Goal: Task Accomplishment & Management: Manage account settings

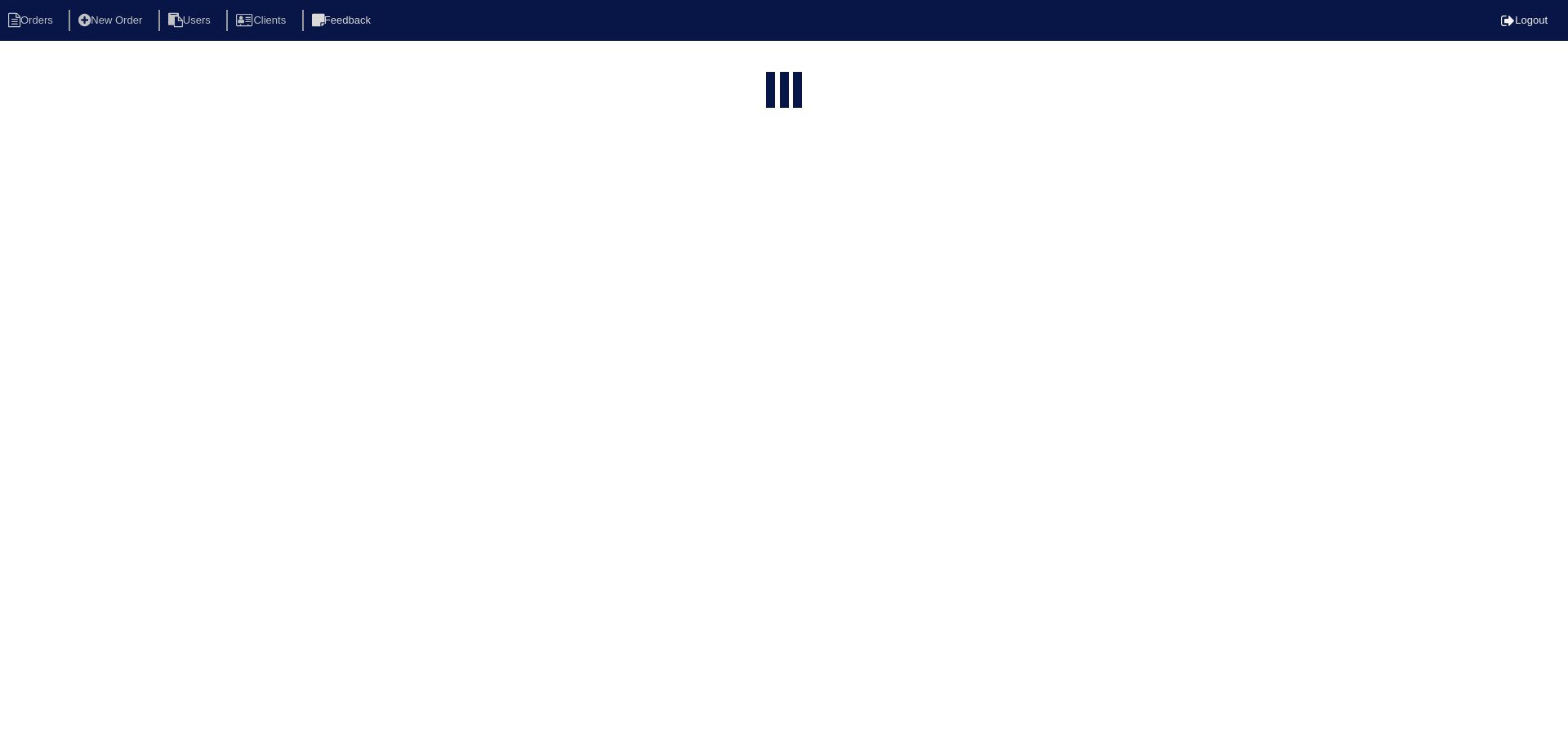
select select "15"
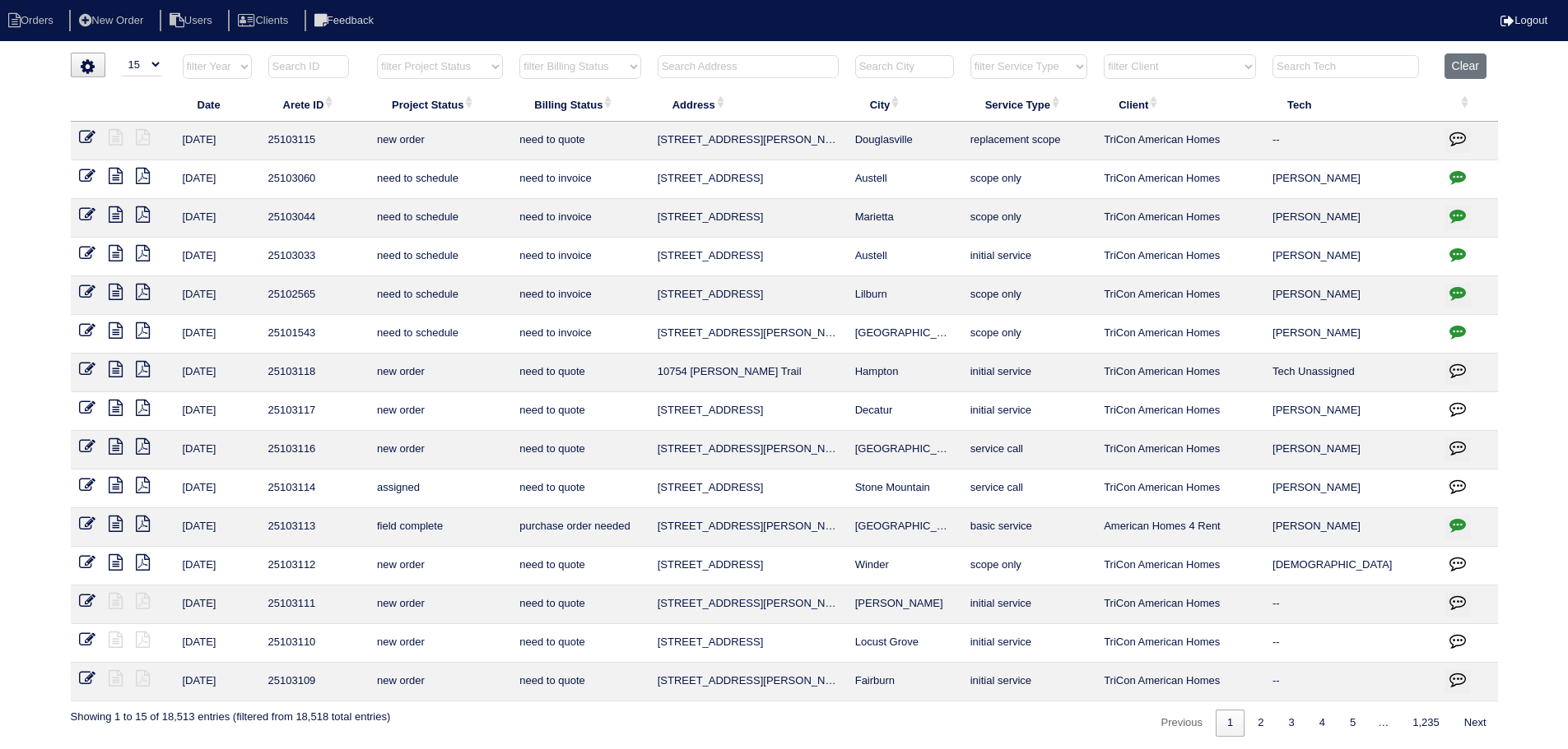
click at [428, 58] on select "filter Project Status -- Any Project Status -- new order assigned in progress f…" at bounding box center [439, 66] width 126 height 24
click at [376, 54] on select "filter Project Status -- Any Project Status -- new order assigned in progress f…" at bounding box center [439, 66] width 126 height 24
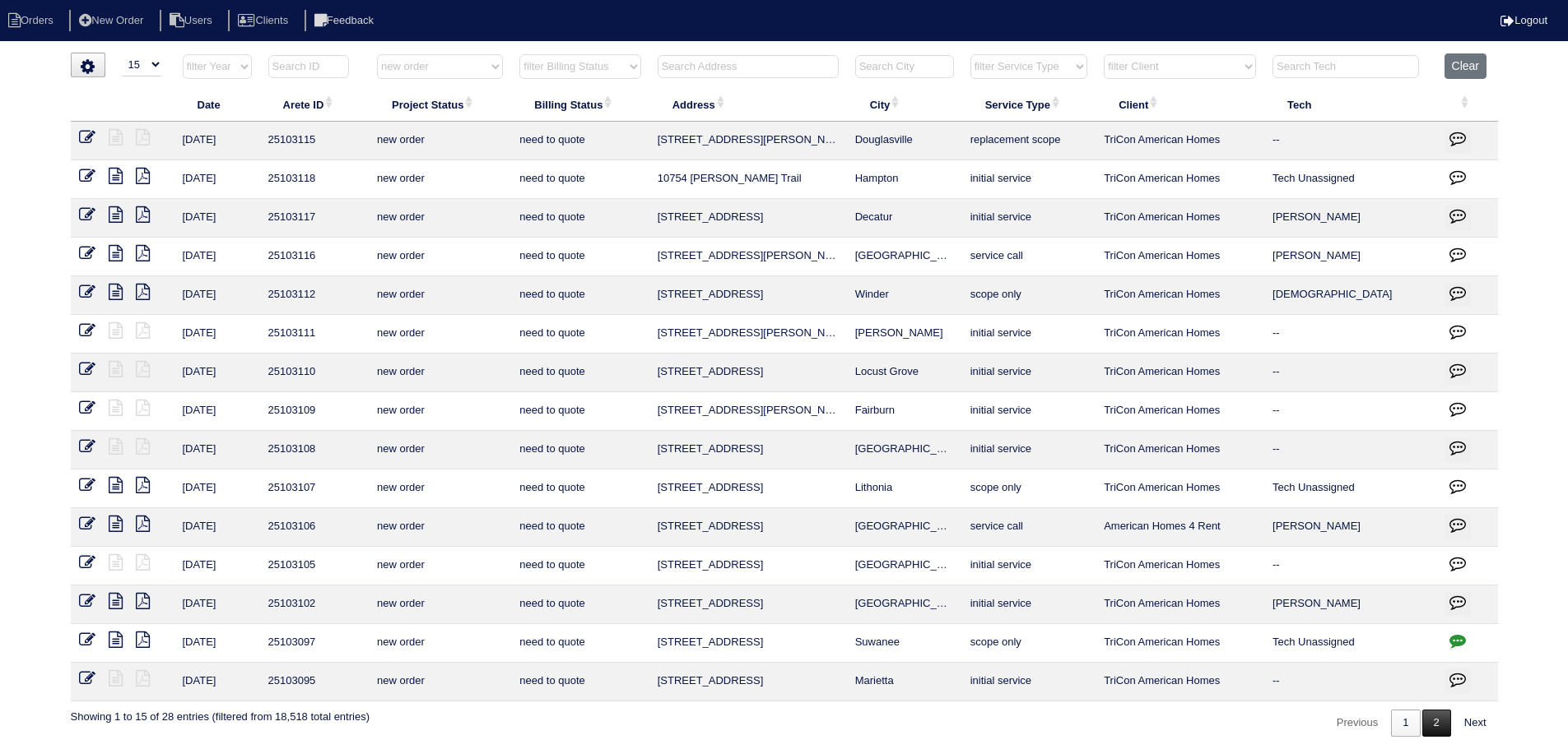
click at [1440, 732] on link "2" at bounding box center [1436, 723] width 29 height 27
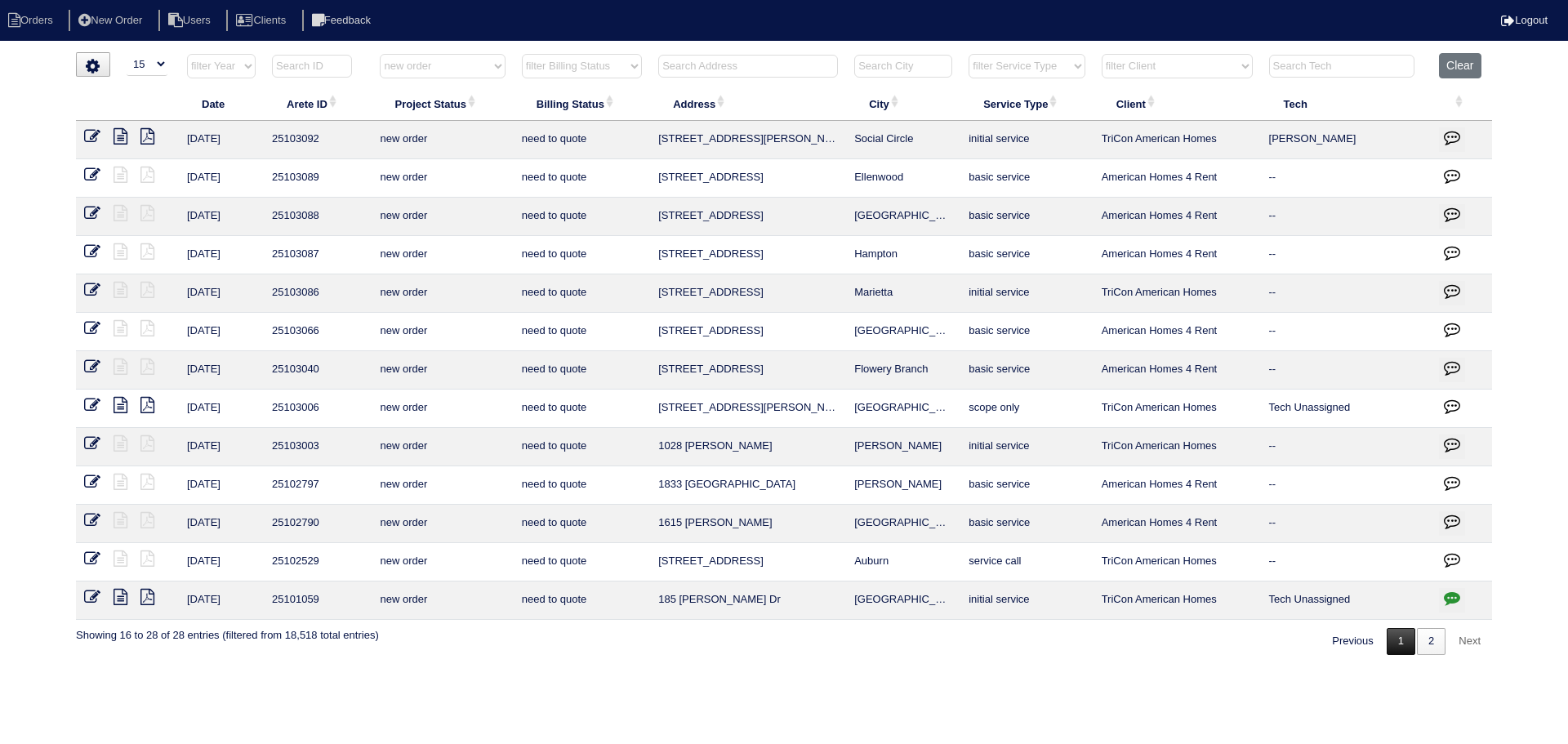
click at [1398, 649] on link "1" at bounding box center [1401, 641] width 29 height 27
select select "new order"
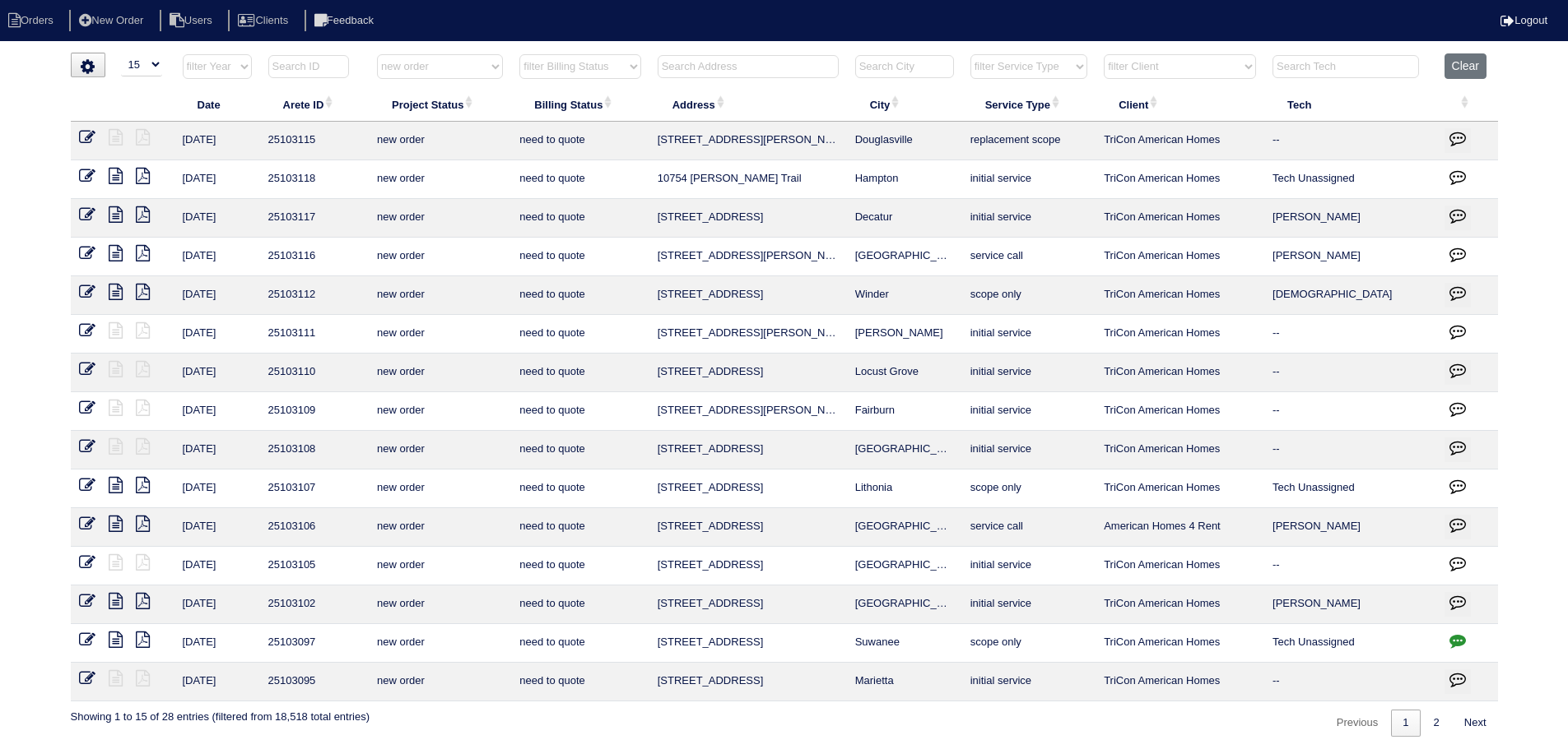
drag, startPoint x: 943, startPoint y: 259, endPoint x: 689, endPoint y: 255, distance: 254.0
click at [626, 255] on tr "8/22/25 25103116 new order need to quote 2735 Adams Landing Way Powder Springs …" at bounding box center [784, 257] width 1427 height 38
copy tr "2735 Adams Landing Way Powder Springs"
click at [409, 72] on select "filter Project Status -- Any Project Status -- new order assigned in progress f…" at bounding box center [439, 66] width 126 height 24
select select
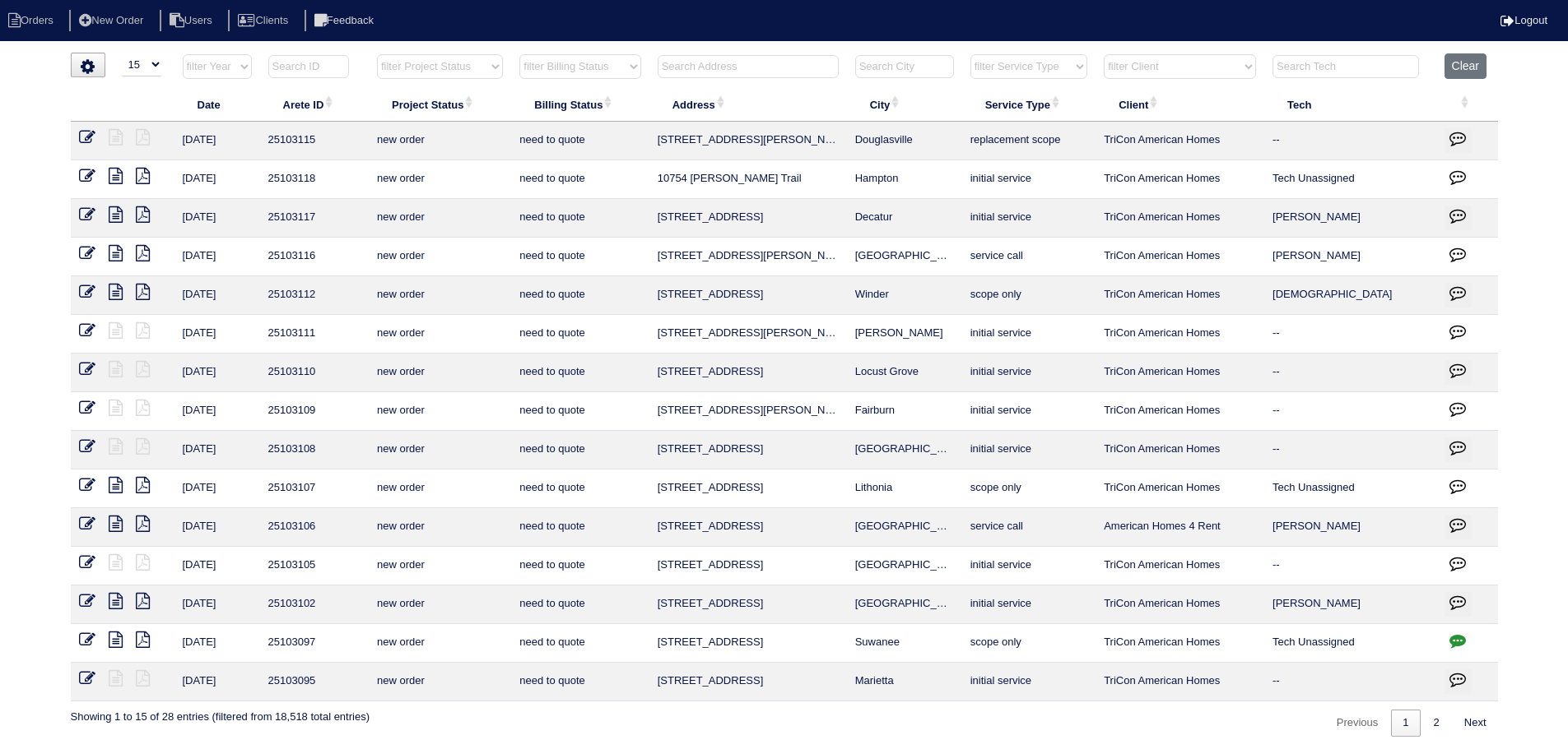
click at [376, 54] on select "filter Project Status -- Any Project Status -- new order assigned in progress f…" at bounding box center [439, 66] width 126 height 24
click at [766, 76] on input "text" at bounding box center [748, 66] width 181 height 23
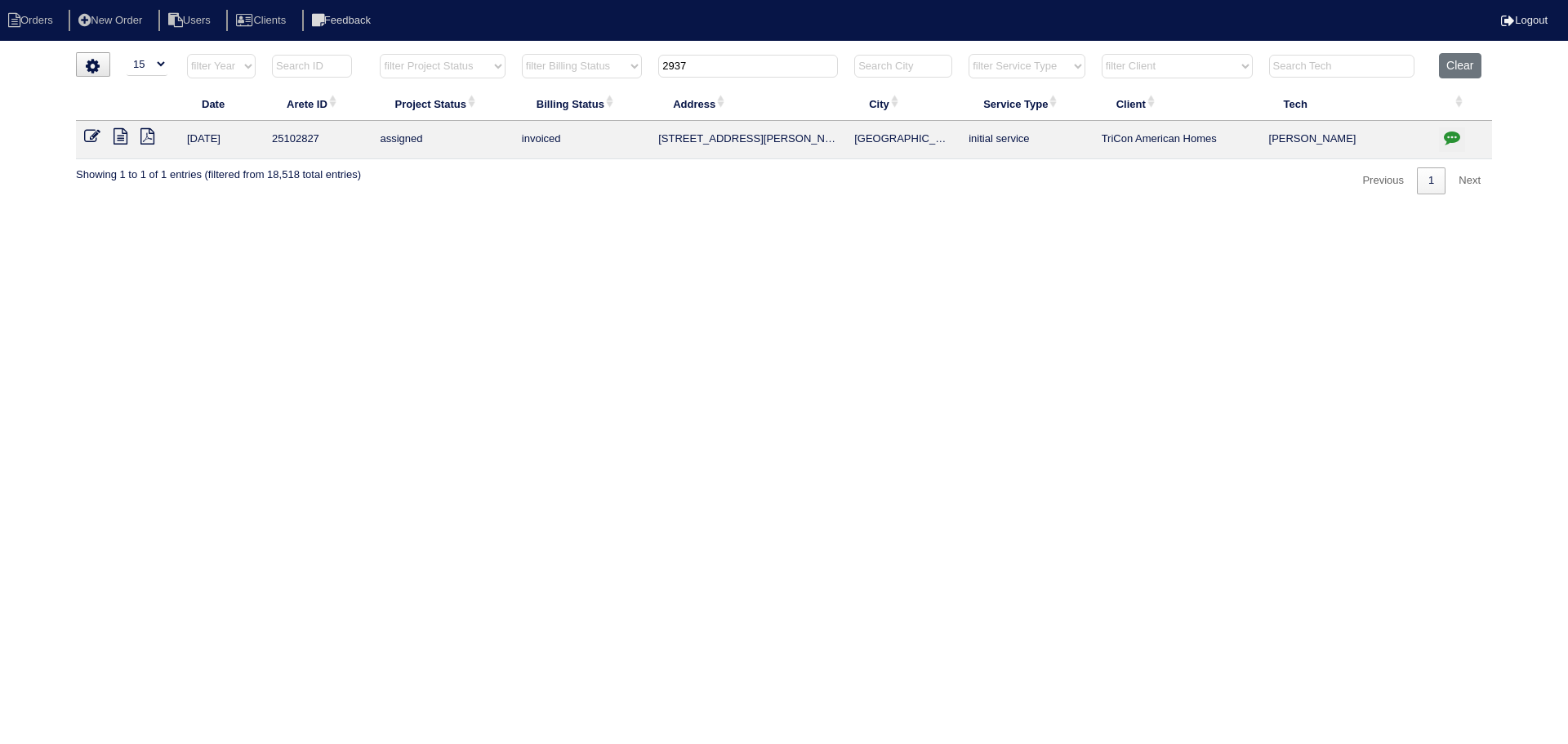
type input "2937"
click at [119, 138] on icon at bounding box center [120, 136] width 14 height 16
click at [1415, 69] on input "text" at bounding box center [1342, 66] width 146 height 23
drag, startPoint x: 1435, startPoint y: 69, endPoint x: 1448, endPoint y: 69, distance: 13.0
click at [1448, 69] on th "Clear" at bounding box center [1461, 69] width 62 height 34
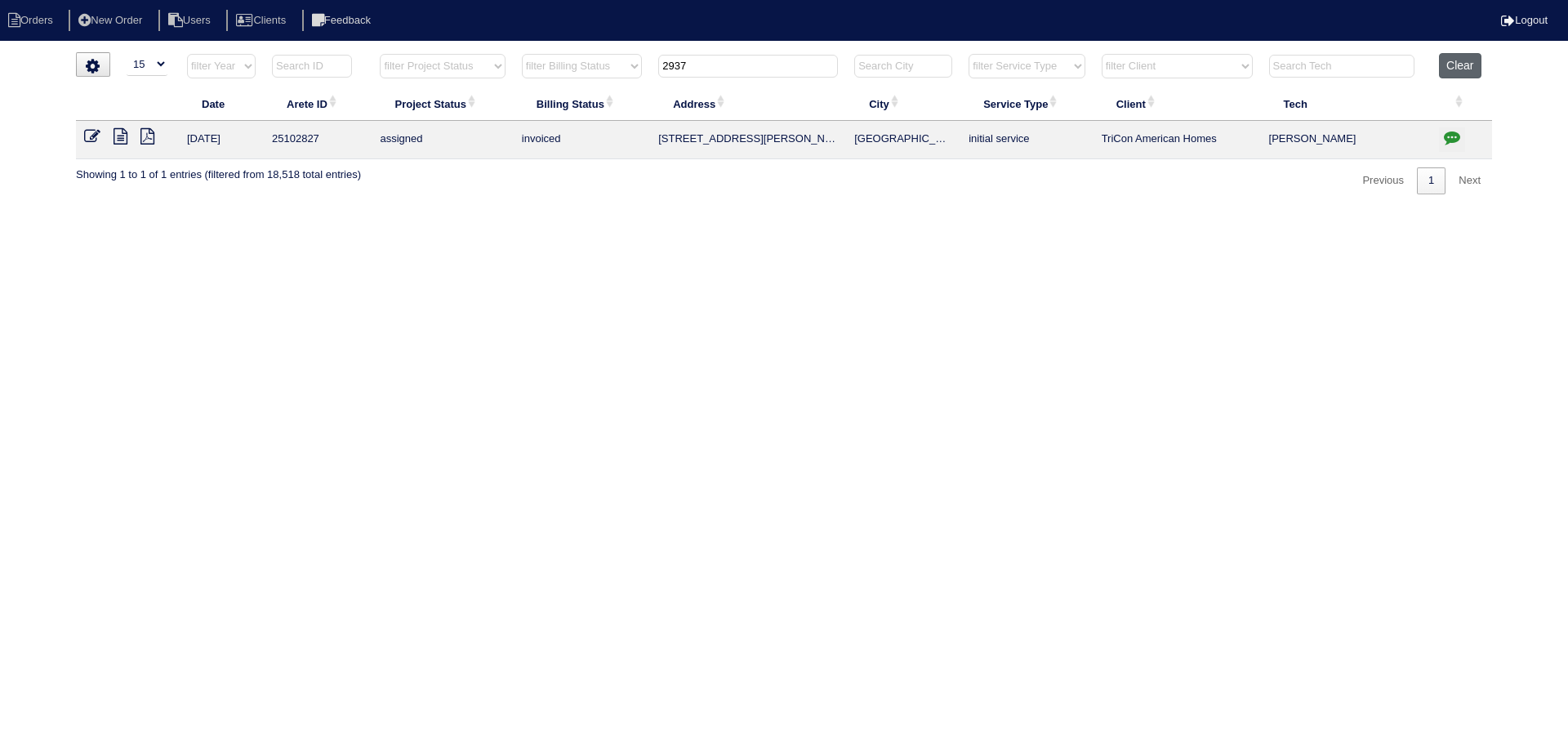
click at [1448, 69] on button "Clear" at bounding box center [1460, 65] width 42 height 25
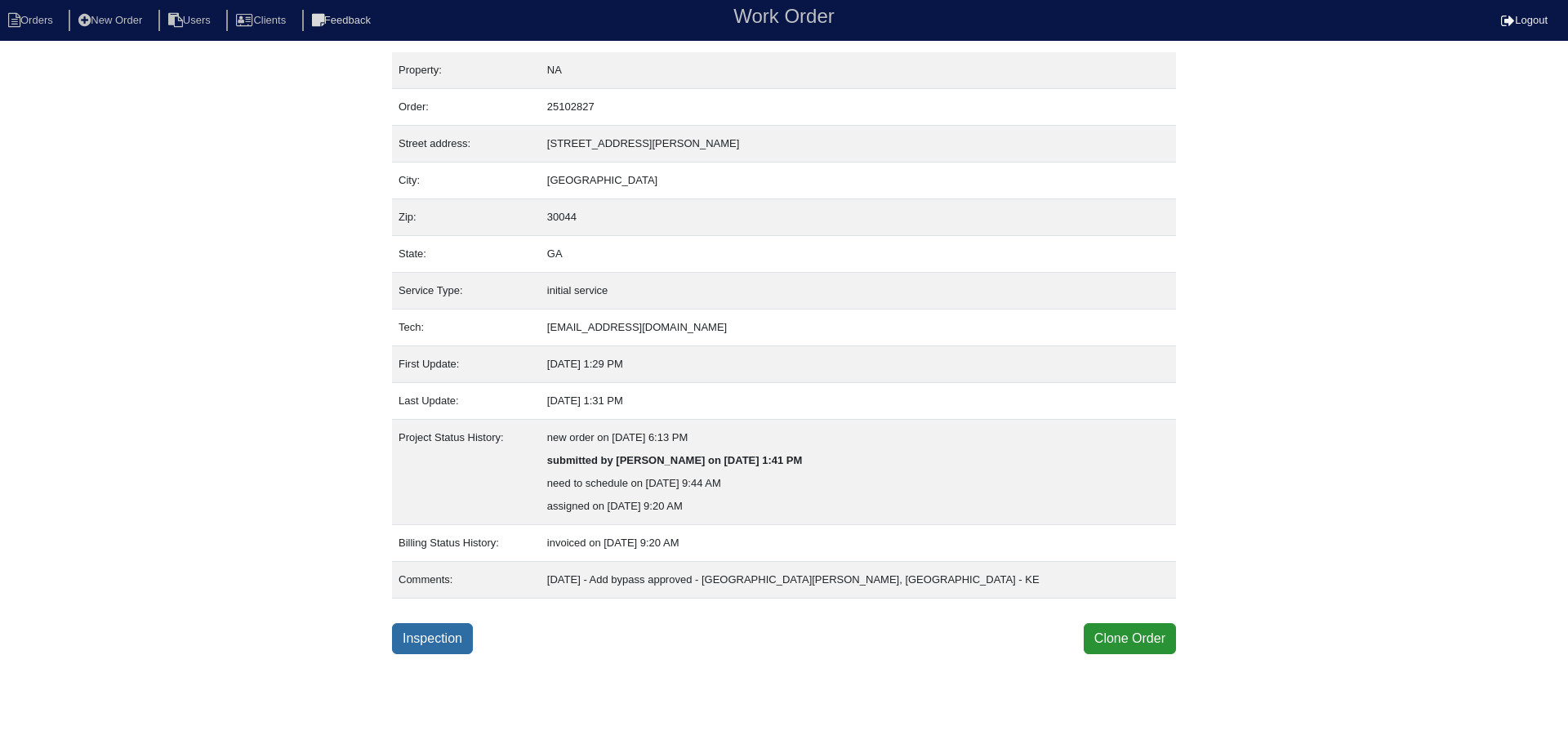
click at [425, 641] on link "Inspection" at bounding box center [432, 639] width 81 height 31
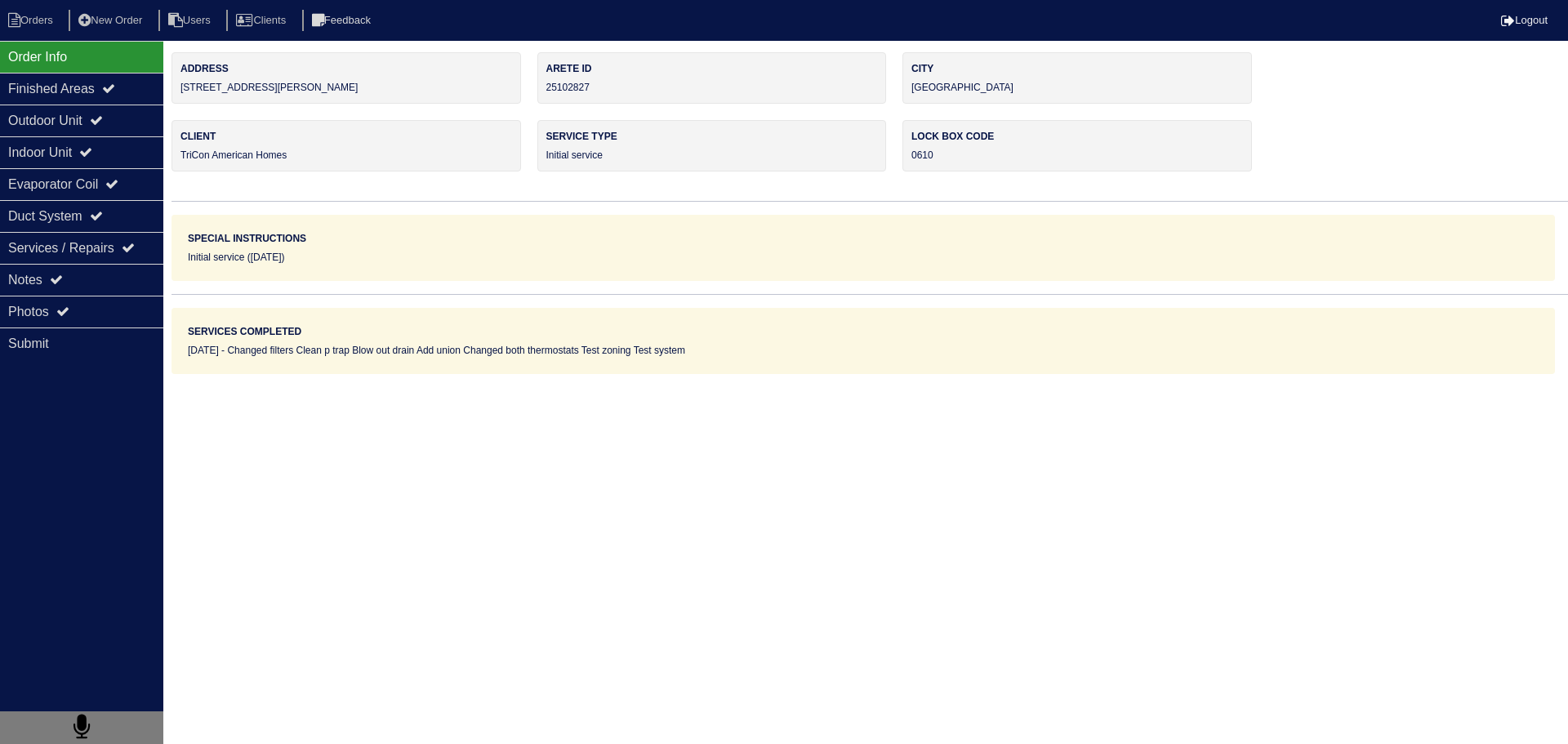
click at [102, 279] on div "Notes" at bounding box center [81, 279] width 163 height 32
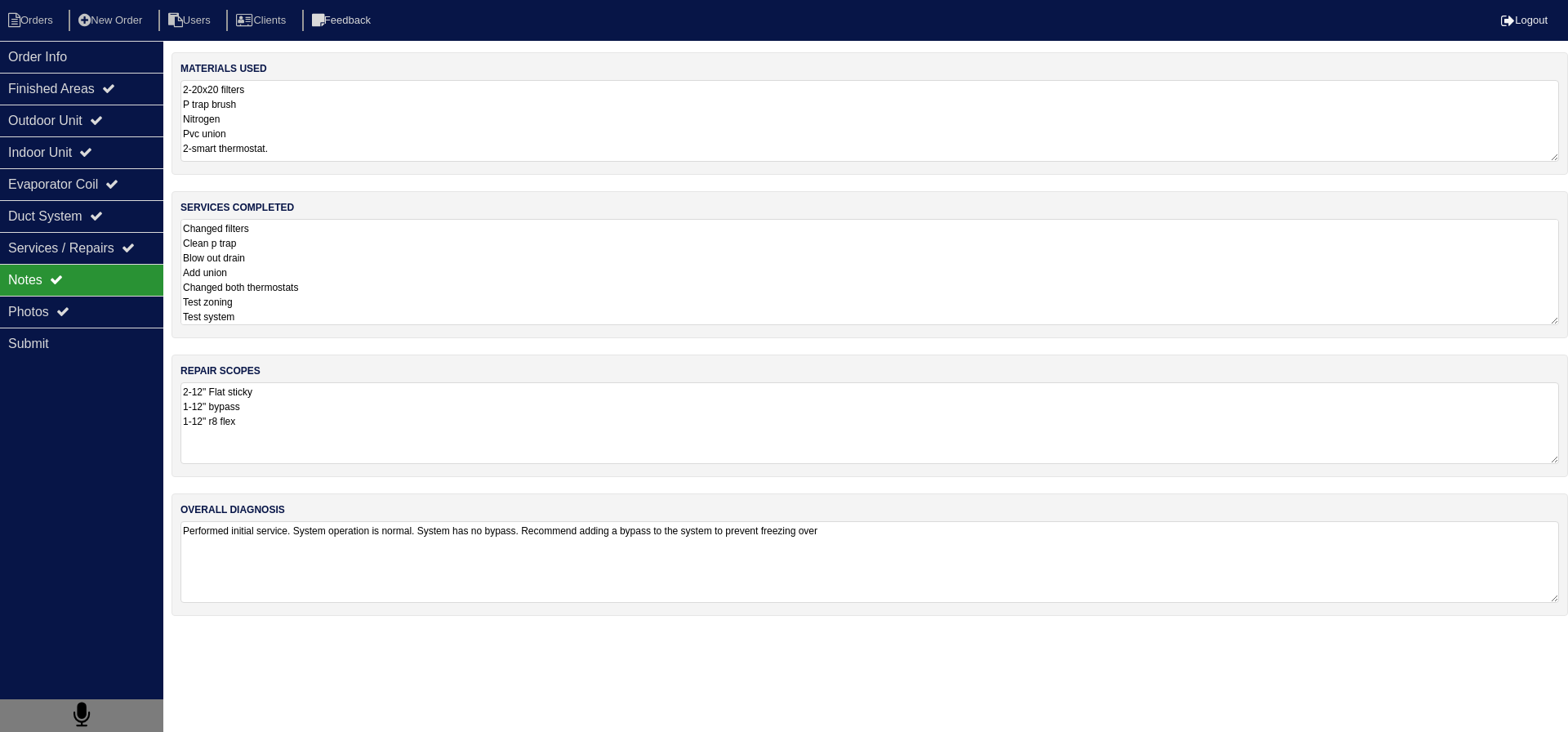
click at [414, 245] on textarea "Changed filters Clean p trap Blow out drain Add union Changed both thermostats …" at bounding box center [869, 271] width 1378 height 106
click at [126, 306] on div "Photos" at bounding box center [81, 311] width 163 height 32
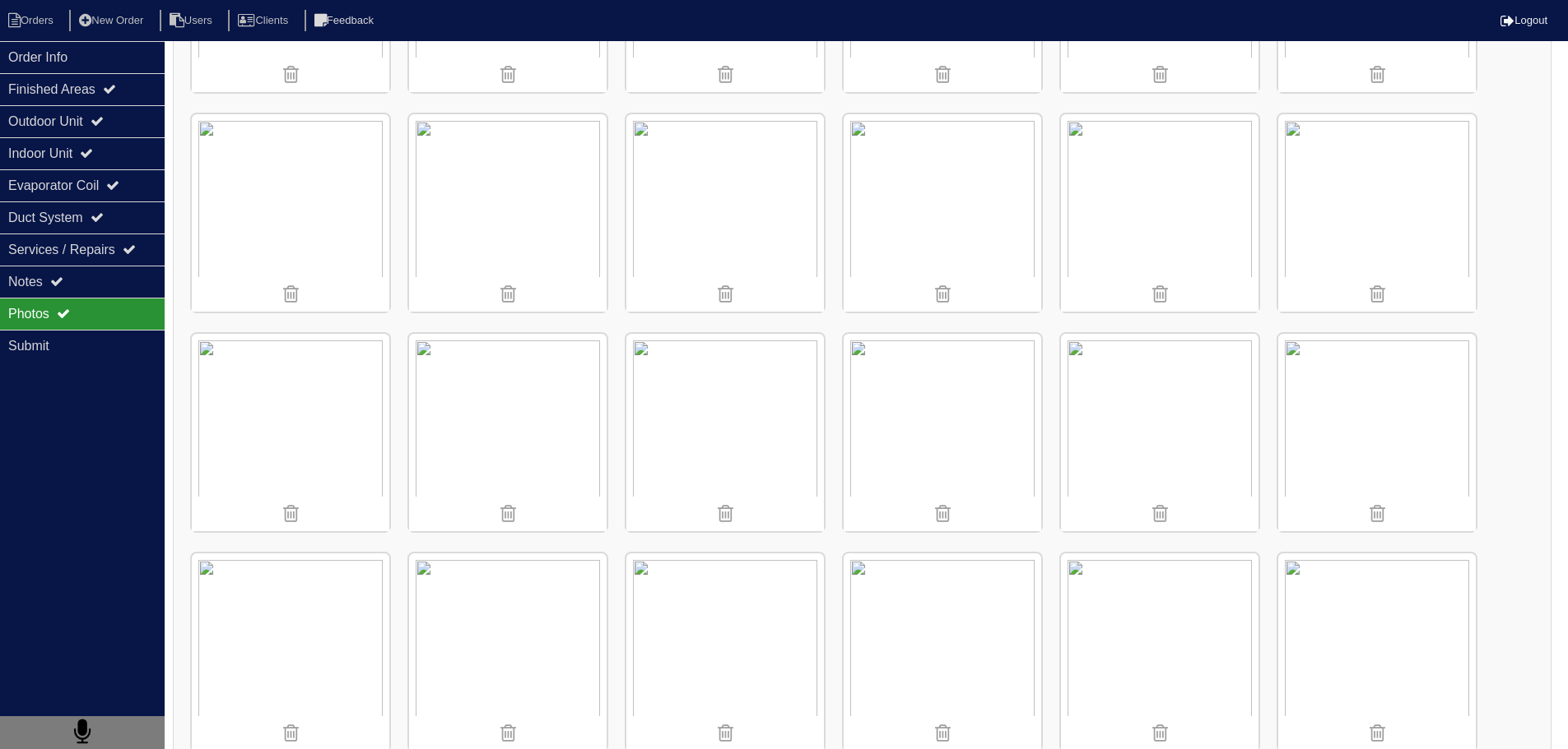
scroll to position [663, 0]
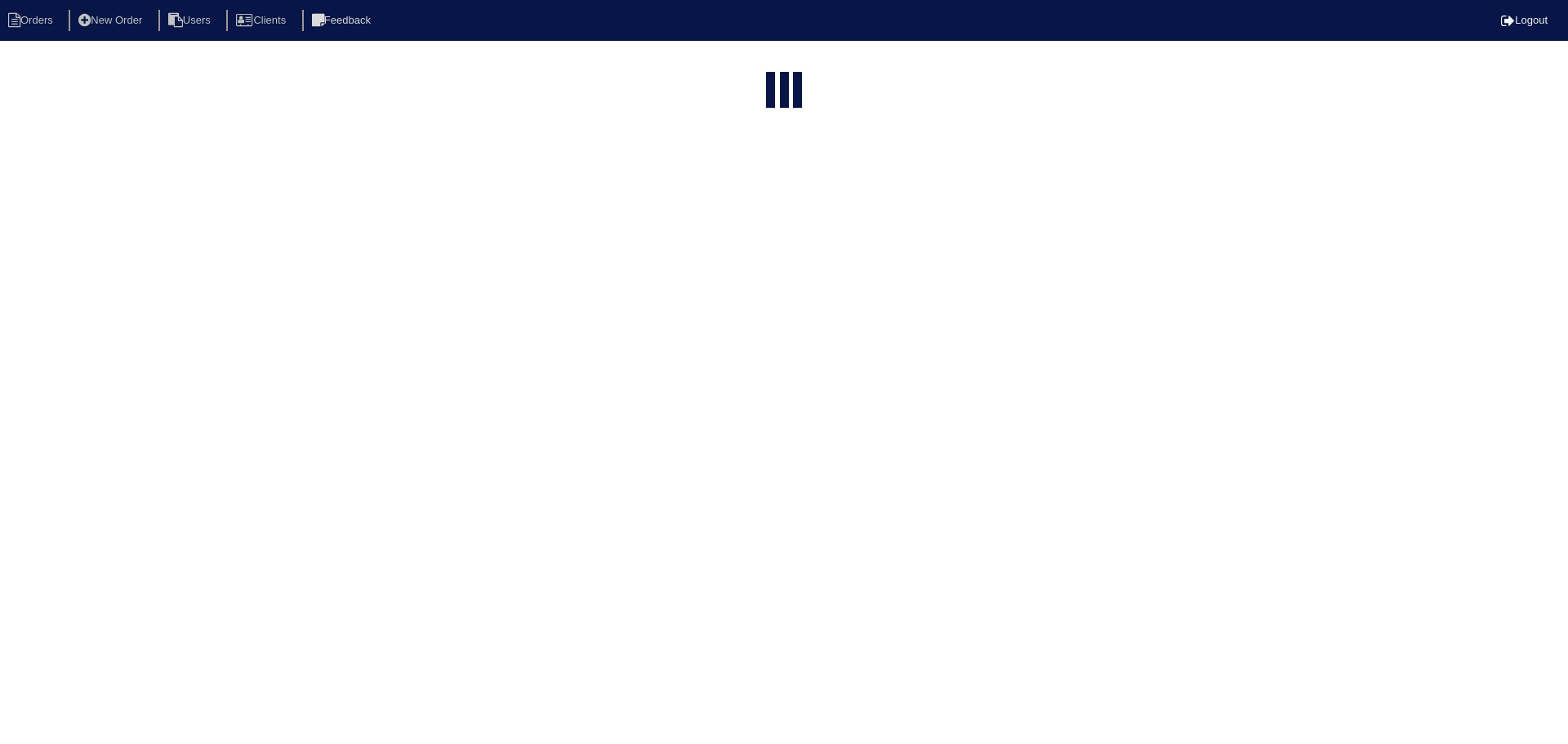
select select "15"
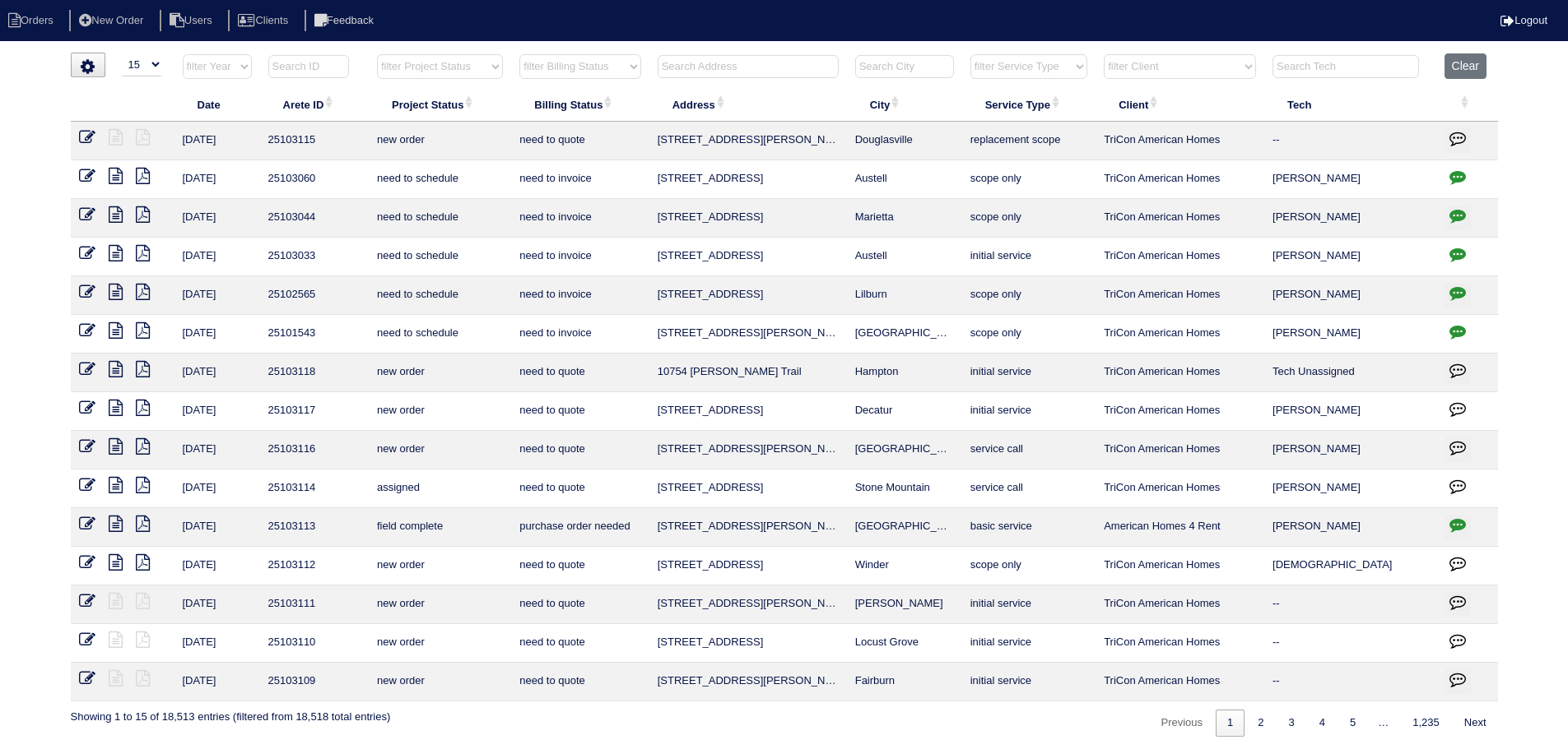
click at [429, 70] on select "filter Project Status -- Any Project Status -- new order assigned in progress f…" at bounding box center [439, 66] width 126 height 24
click at [376, 54] on select "filter Project Status -- Any Project Status -- new order assigned in progress f…" at bounding box center [439, 66] width 126 height 24
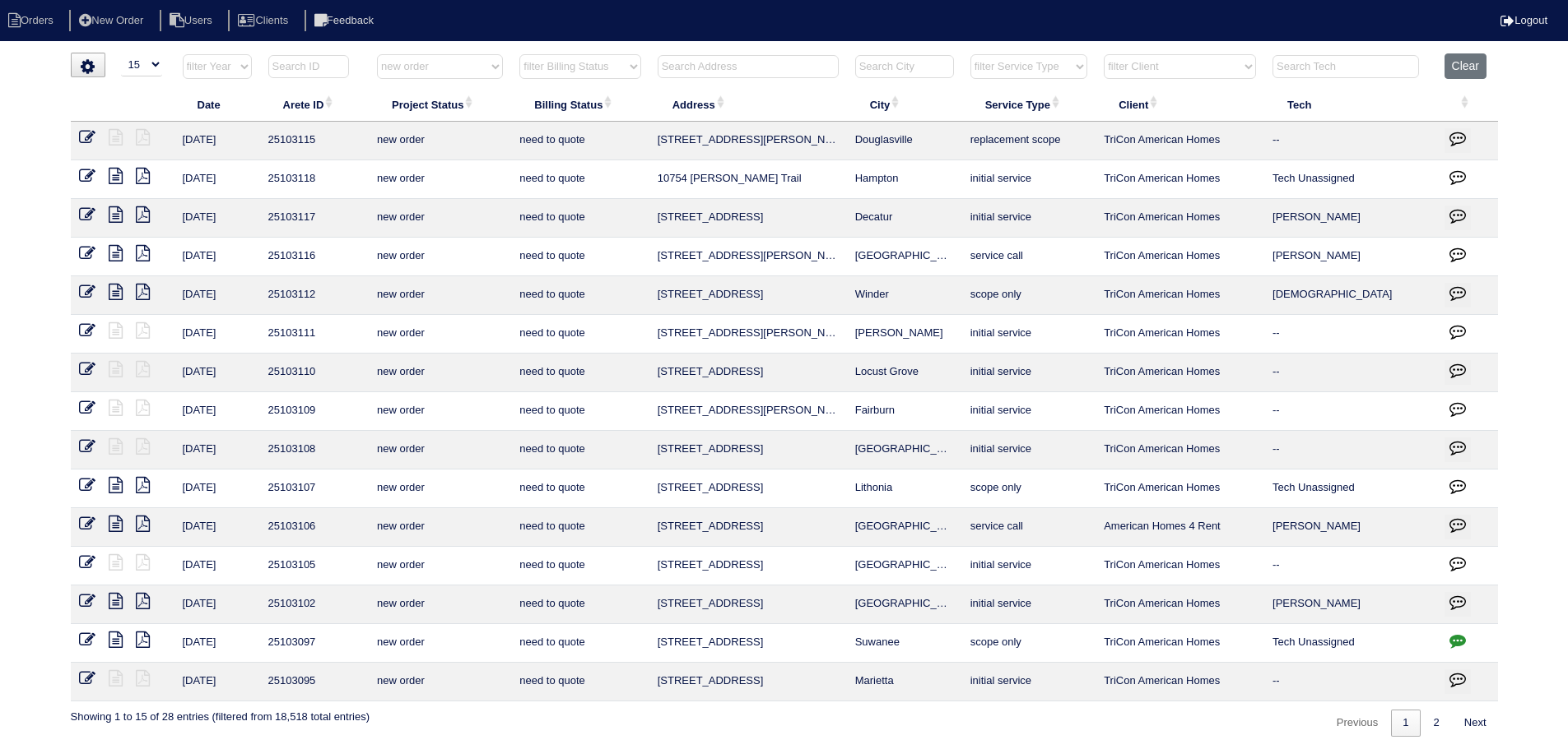
drag, startPoint x: 898, startPoint y: 532, endPoint x: 698, endPoint y: 533, distance: 200.0
click at [645, 545] on tr "8/22/25 25103106 new order need to quote 590 Birchberry Terrace SW Atlanta serv…" at bounding box center [784, 527] width 1427 height 38
copy tr "590 Birchberry Terrace SW Atlanta"
click at [415, 65] on select "filter Project Status -- Any Project Status -- new order assigned in progress f…" at bounding box center [439, 66] width 126 height 24
click at [376, 54] on select "filter Project Status -- Any Project Status -- new order assigned in progress f…" at bounding box center [439, 66] width 126 height 24
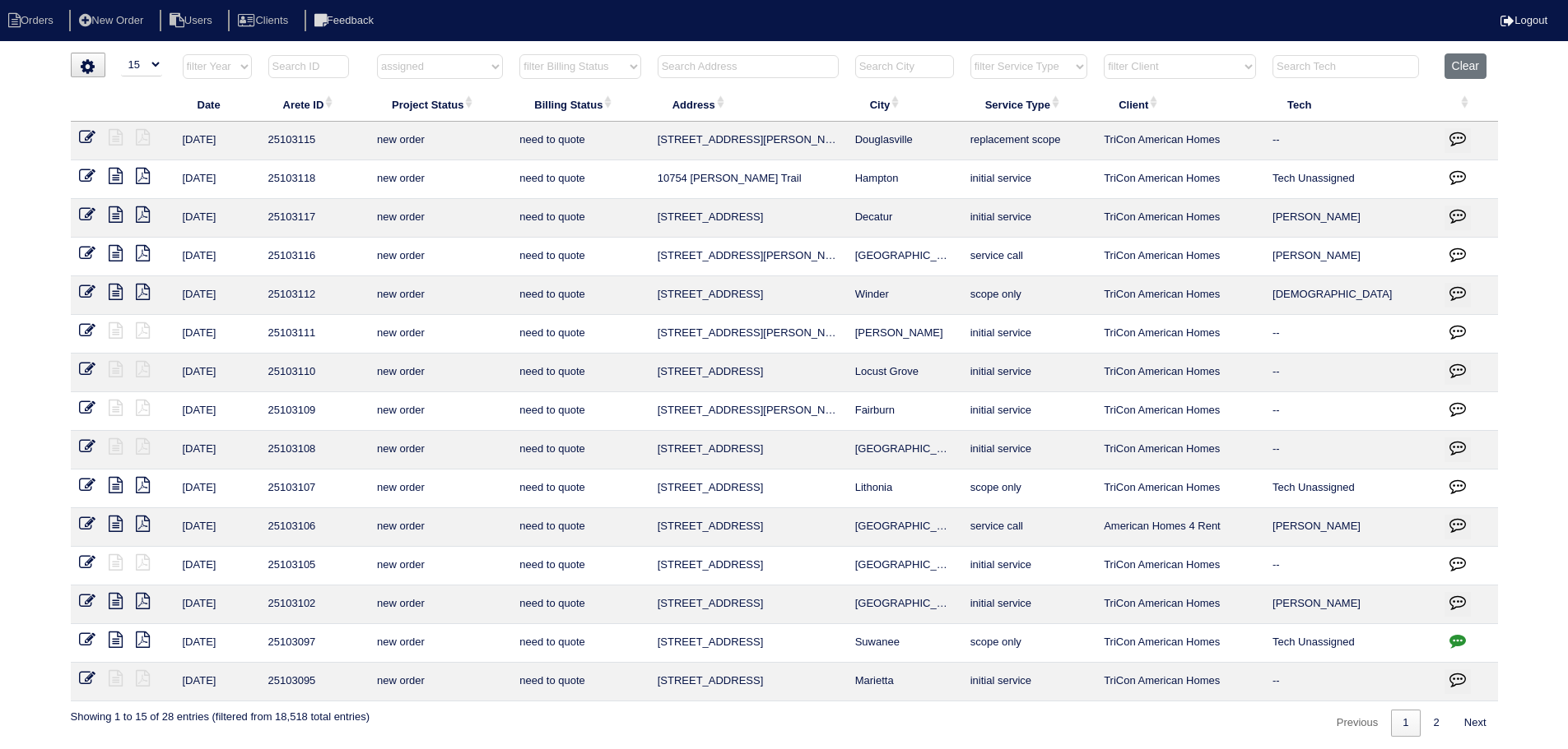
select select "assigned"
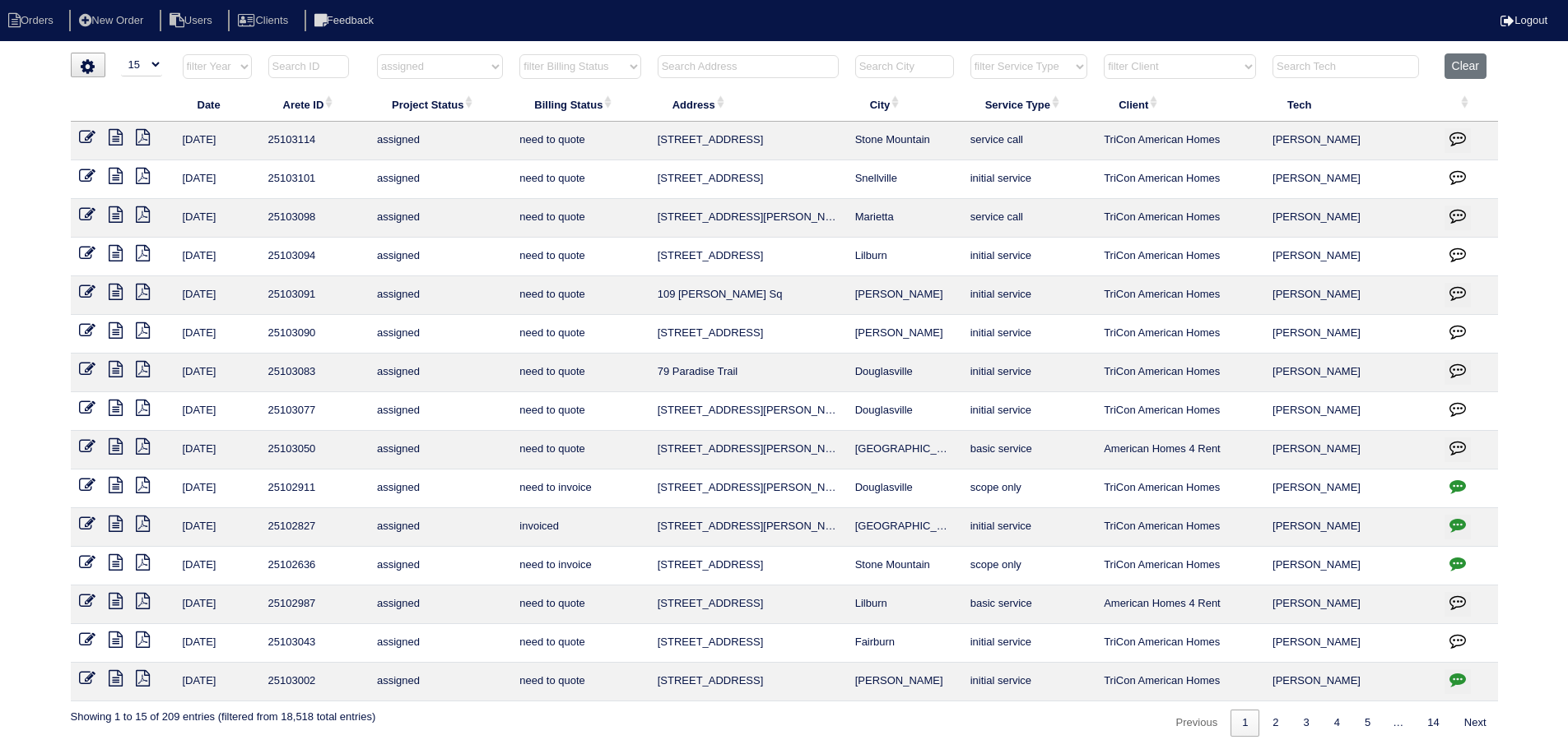
drag, startPoint x: 1109, startPoint y: 569, endPoint x: 1501, endPoint y: 210, distance: 531.5
click at [1501, 210] on div "loading... ▼ 10 15 25 50 200 500 Search: Date Arete ID Project Status Billing S…" at bounding box center [784, 395] width 1568 height 684
drag, startPoint x: 929, startPoint y: 334, endPoint x: 642, endPoint y: 294, distance: 289.8
click at [642, 294] on tbody "8/22/25 25103114 assigned need to quote 5186 Hidden Meadow Ct Stone Mountain se…" at bounding box center [784, 411] width 1427 height 580
copy tbody "109 Everett Sq McDonough initial service TriCon American Homes Justin Reese 8/2…"
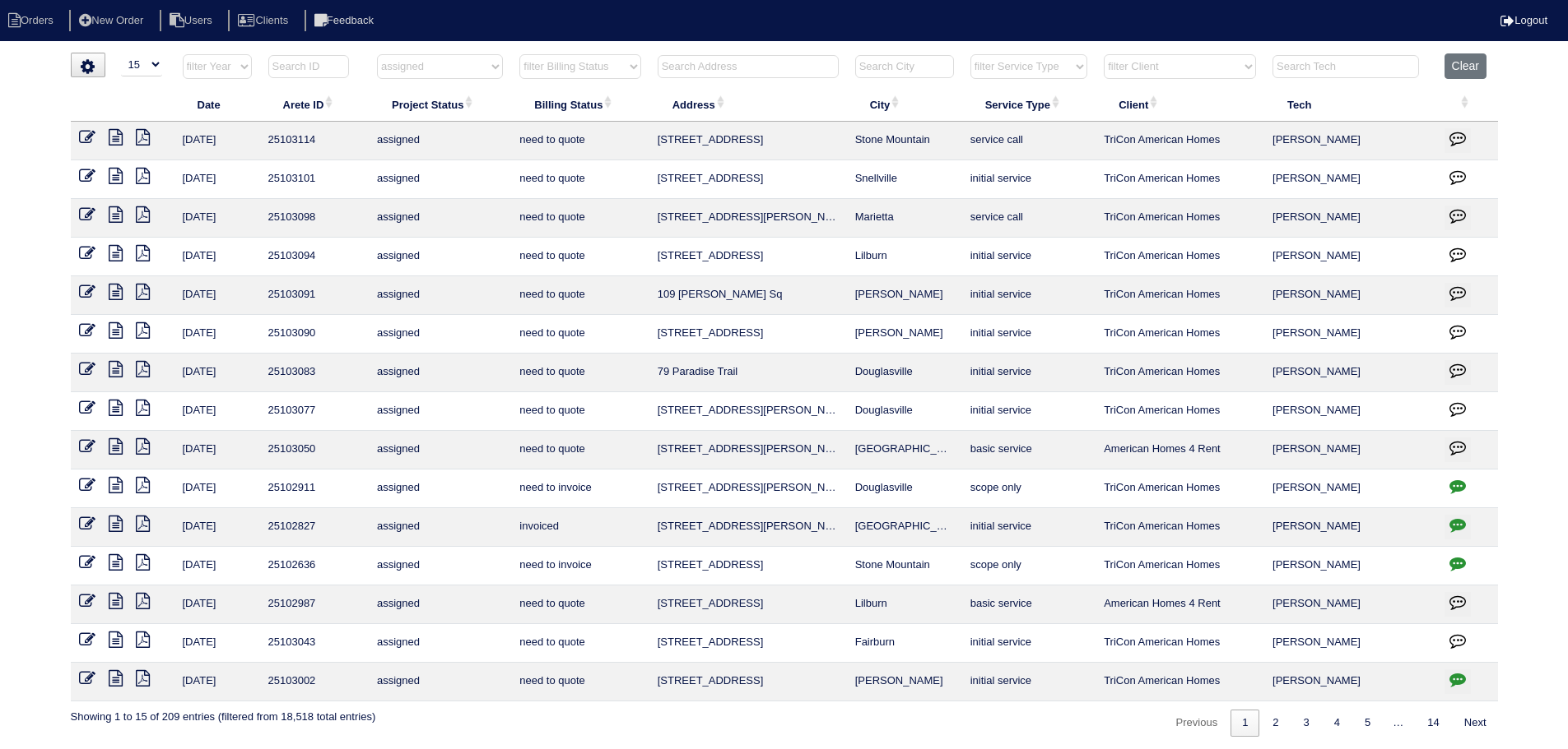
click at [114, 600] on icon at bounding box center [115, 601] width 14 height 17
click at [91, 599] on icon at bounding box center [86, 601] width 17 height 17
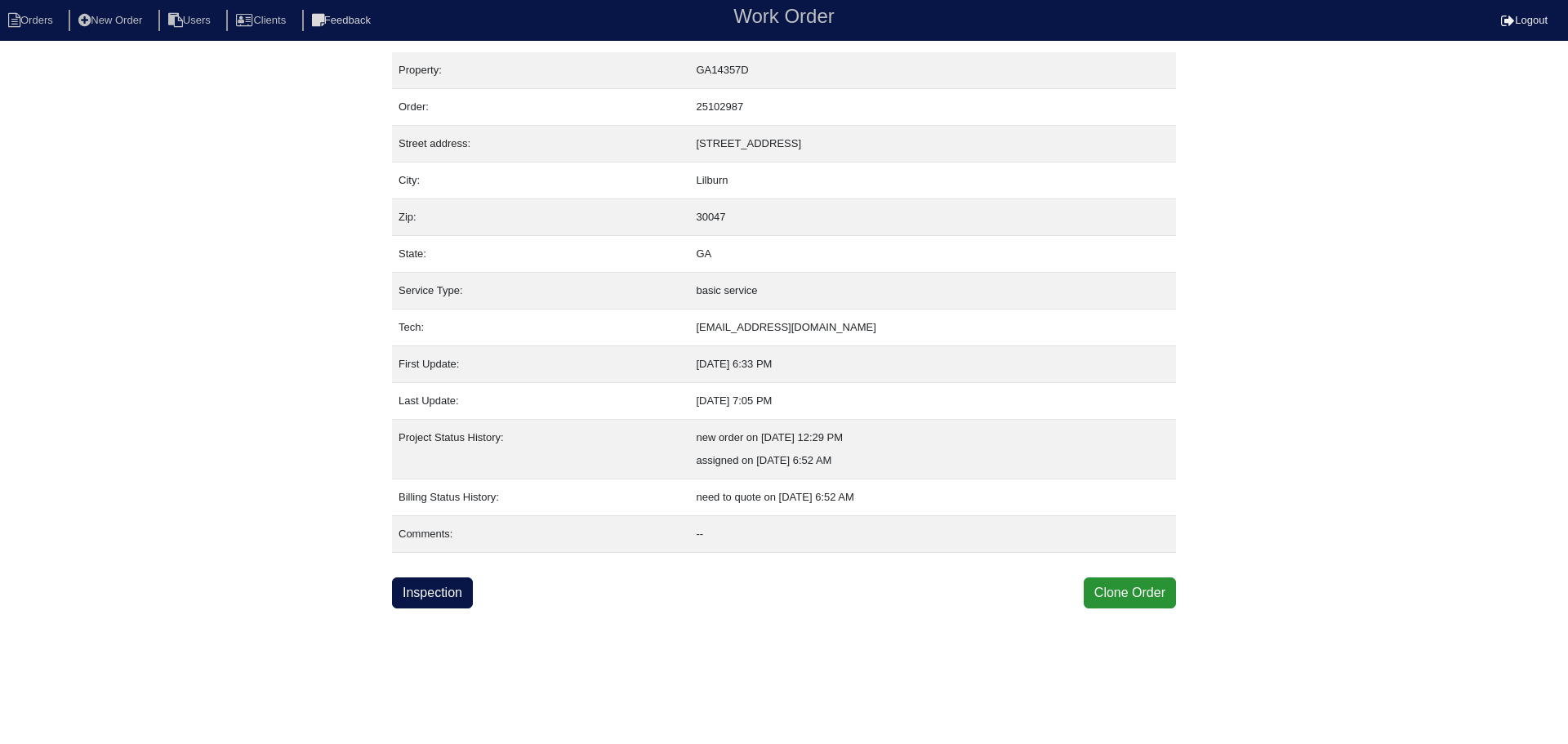
click at [449, 604] on link "Inspection" at bounding box center [432, 593] width 81 height 31
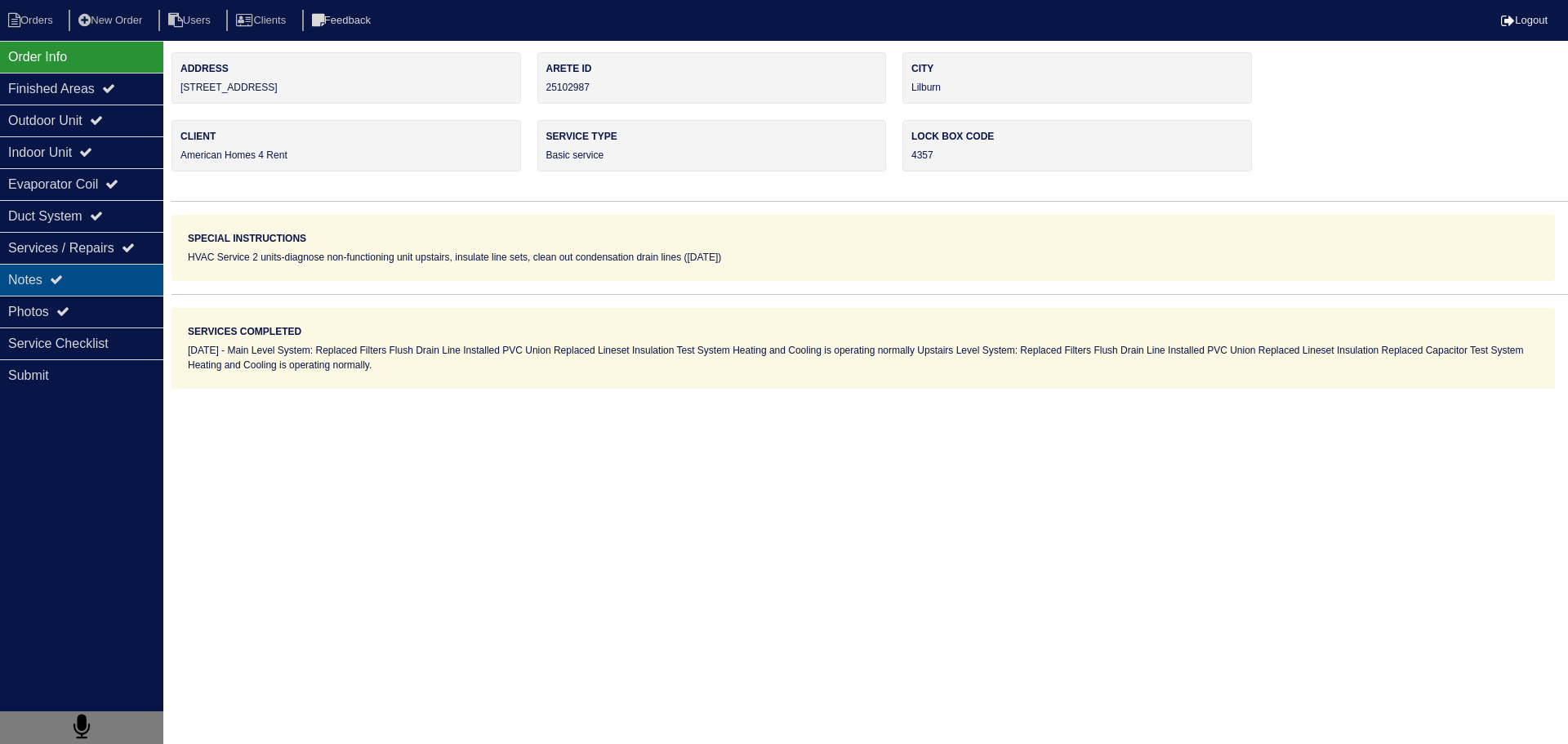
click at [140, 290] on div "Notes" at bounding box center [81, 279] width 163 height 32
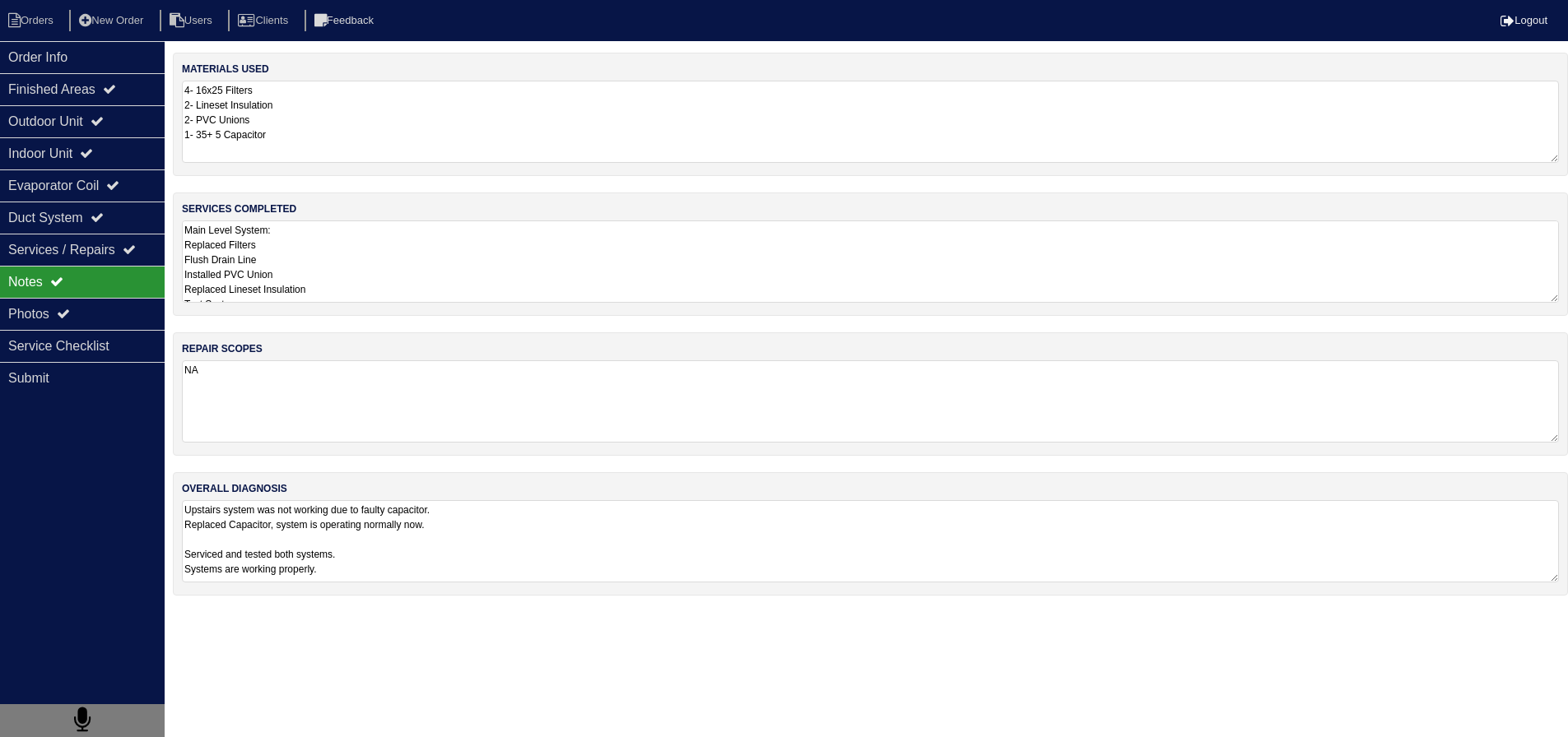
click at [433, 263] on textarea "Main Level System: Replaced Filters Flush Drain Line Installed PVC Union Replac…" at bounding box center [870, 261] width 1377 height 82
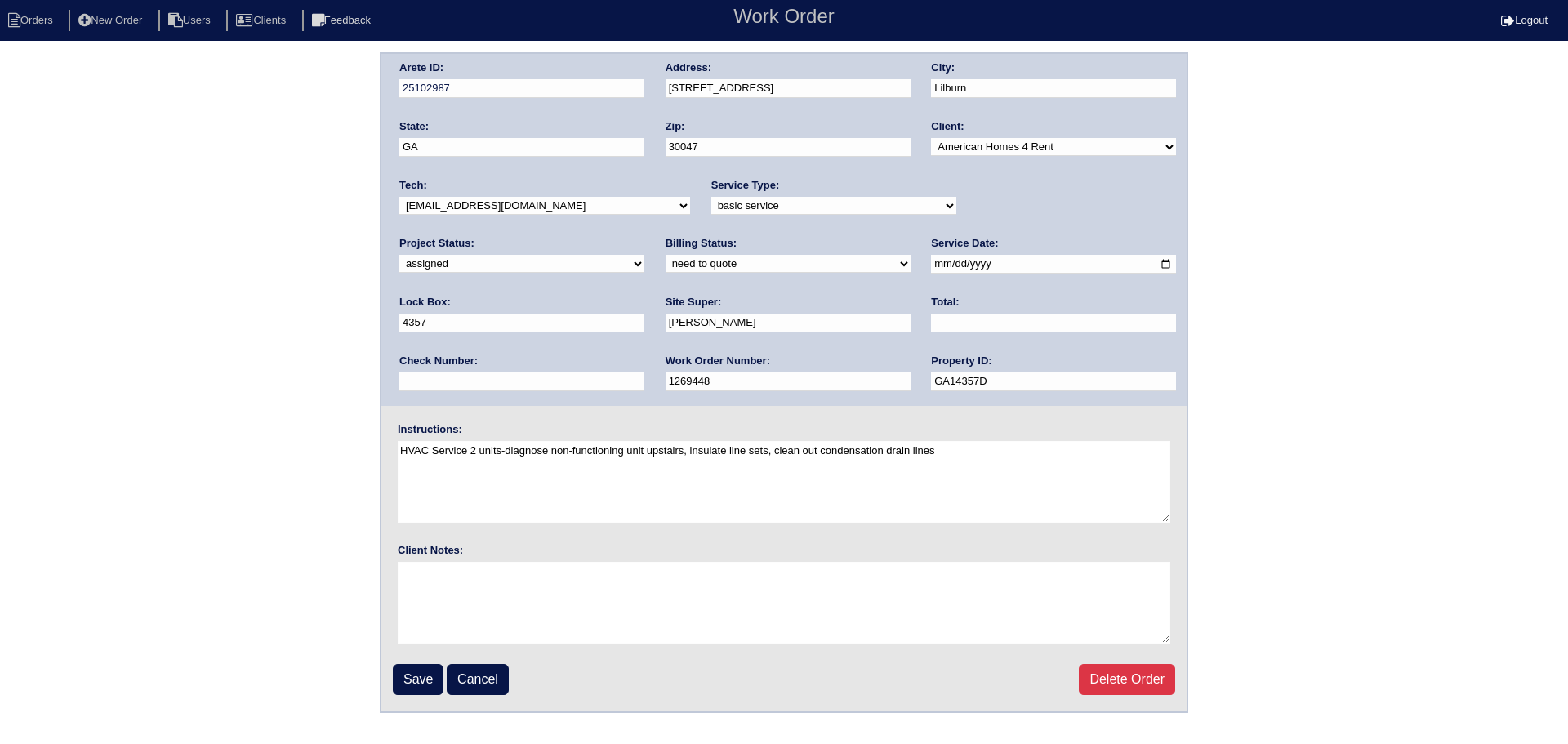
drag, startPoint x: 1067, startPoint y: 204, endPoint x: 1059, endPoint y: 214, distance: 12.8
click at [644, 255] on select "new order assigned in progress field complete need to schedule admin review arc…" at bounding box center [522, 264] width 245 height 18
select select "field complete"
click at [644, 255] on select "new order assigned in progress field complete need to schedule admin review arc…" at bounding box center [522, 264] width 245 height 18
click at [400, 682] on input "Save" at bounding box center [418, 680] width 50 height 31
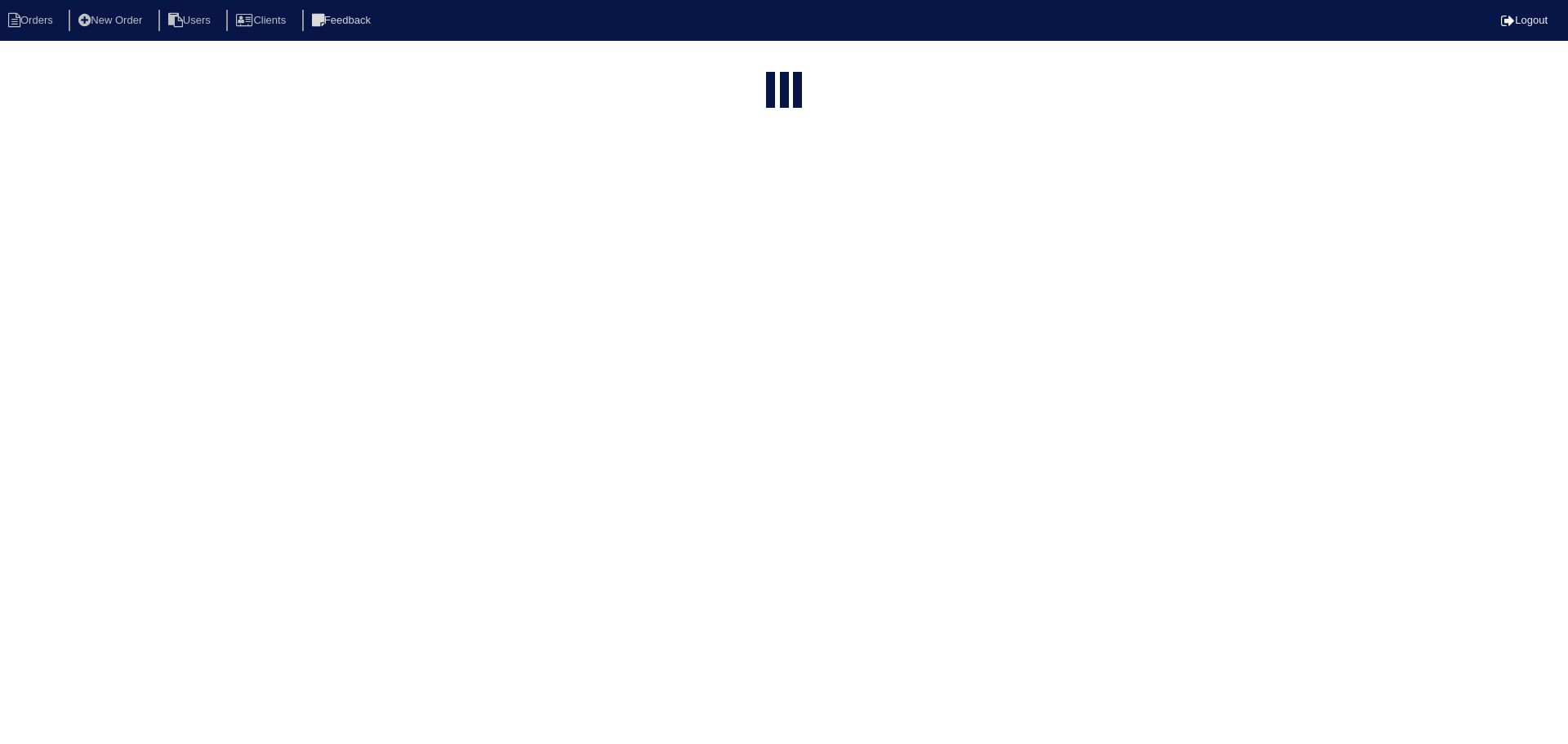
select select "15"
select select "assigned"
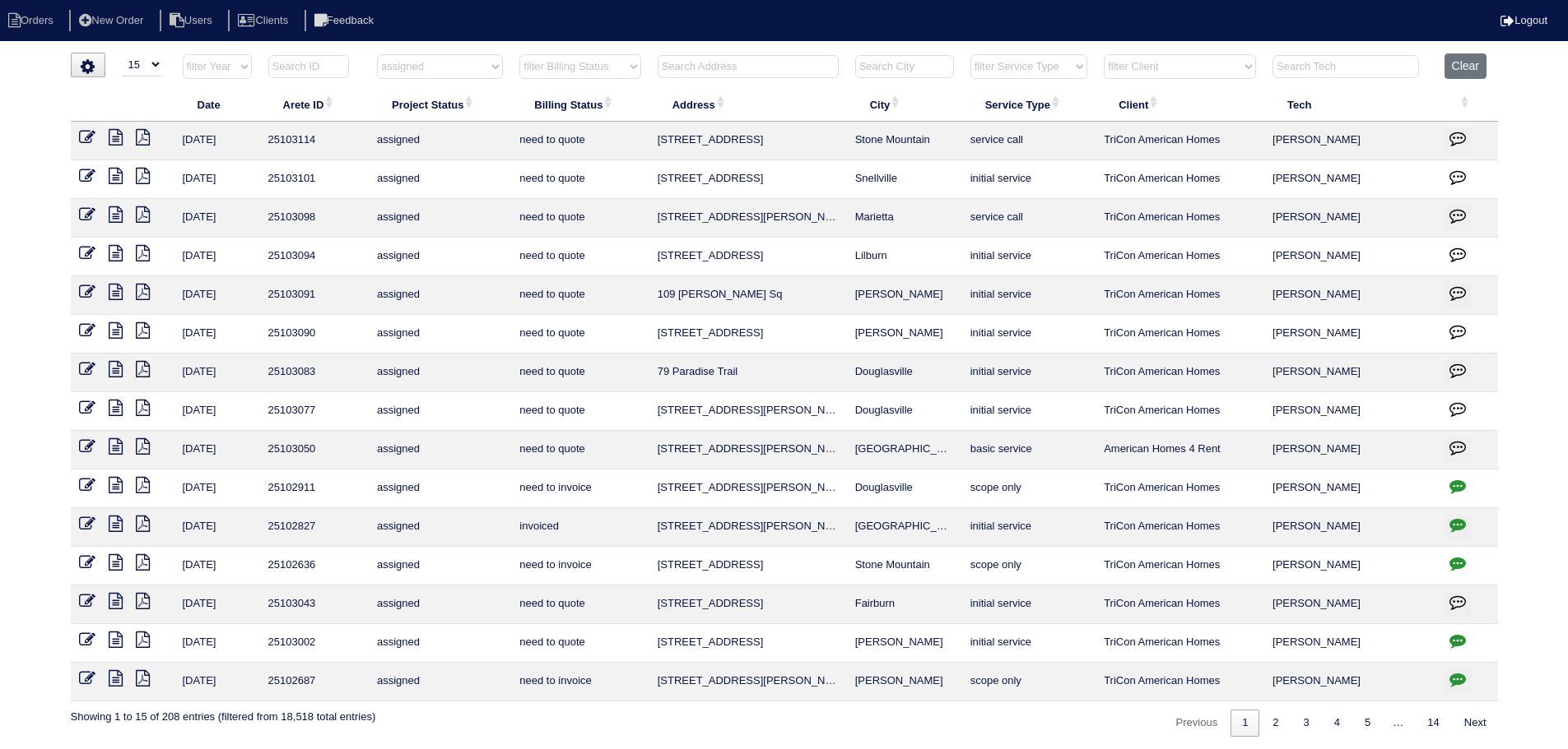
click at [109, 603] on icon at bounding box center [115, 601] width 14 height 17
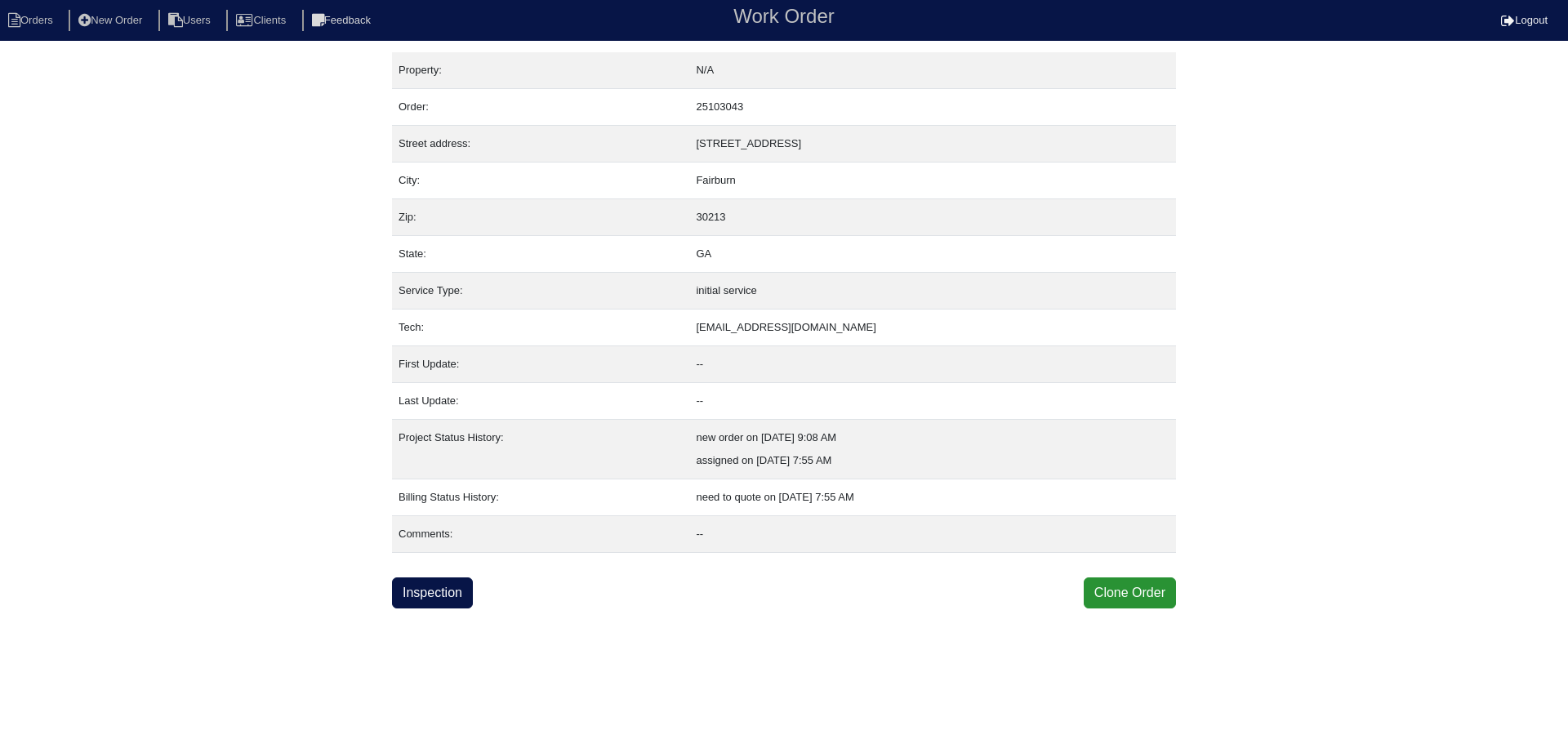
click at [517, 595] on div "Inspection Clone Order" at bounding box center [784, 593] width 784 height 31
click at [431, 586] on link "Inspection" at bounding box center [432, 593] width 81 height 31
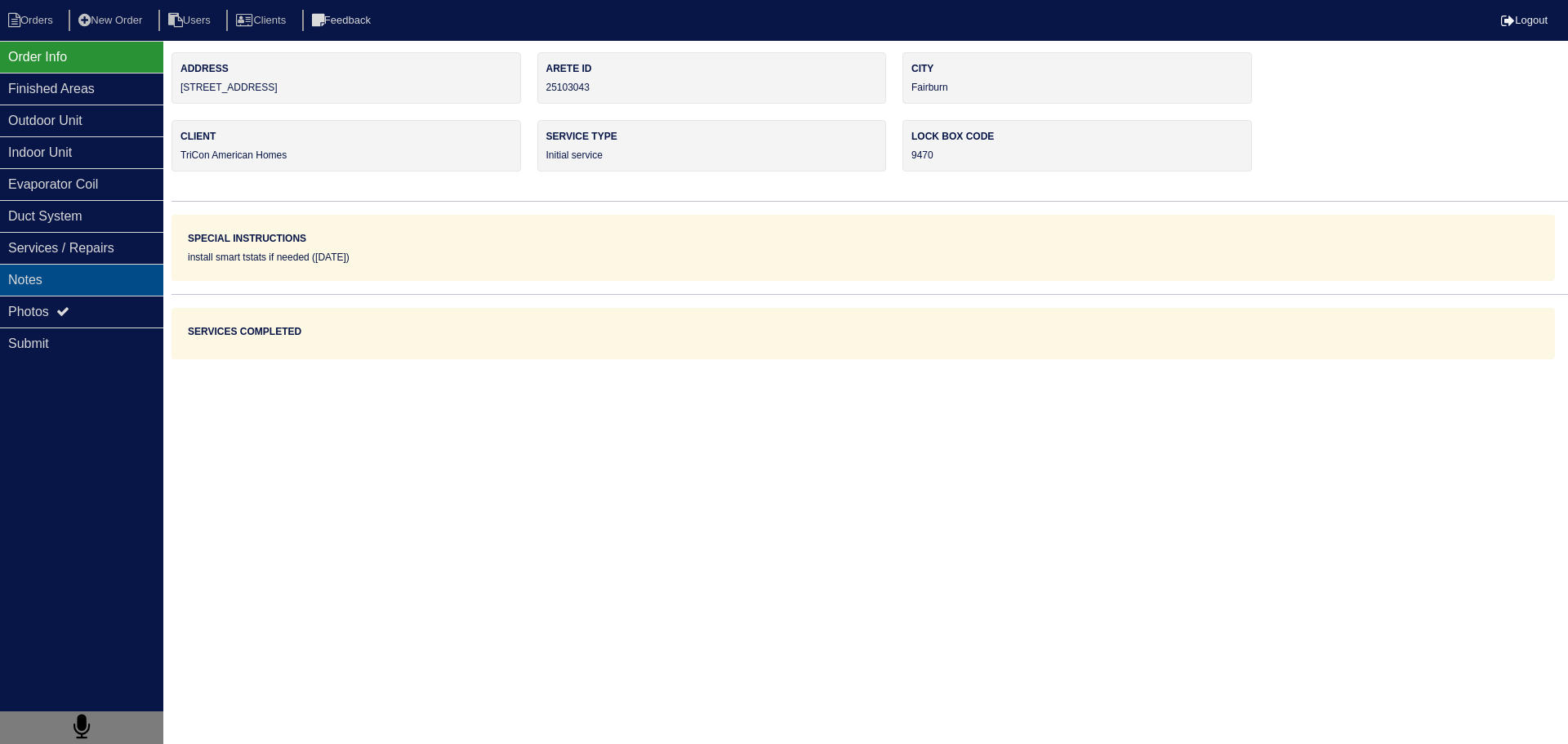
click at [132, 277] on div "Notes" at bounding box center [81, 279] width 163 height 32
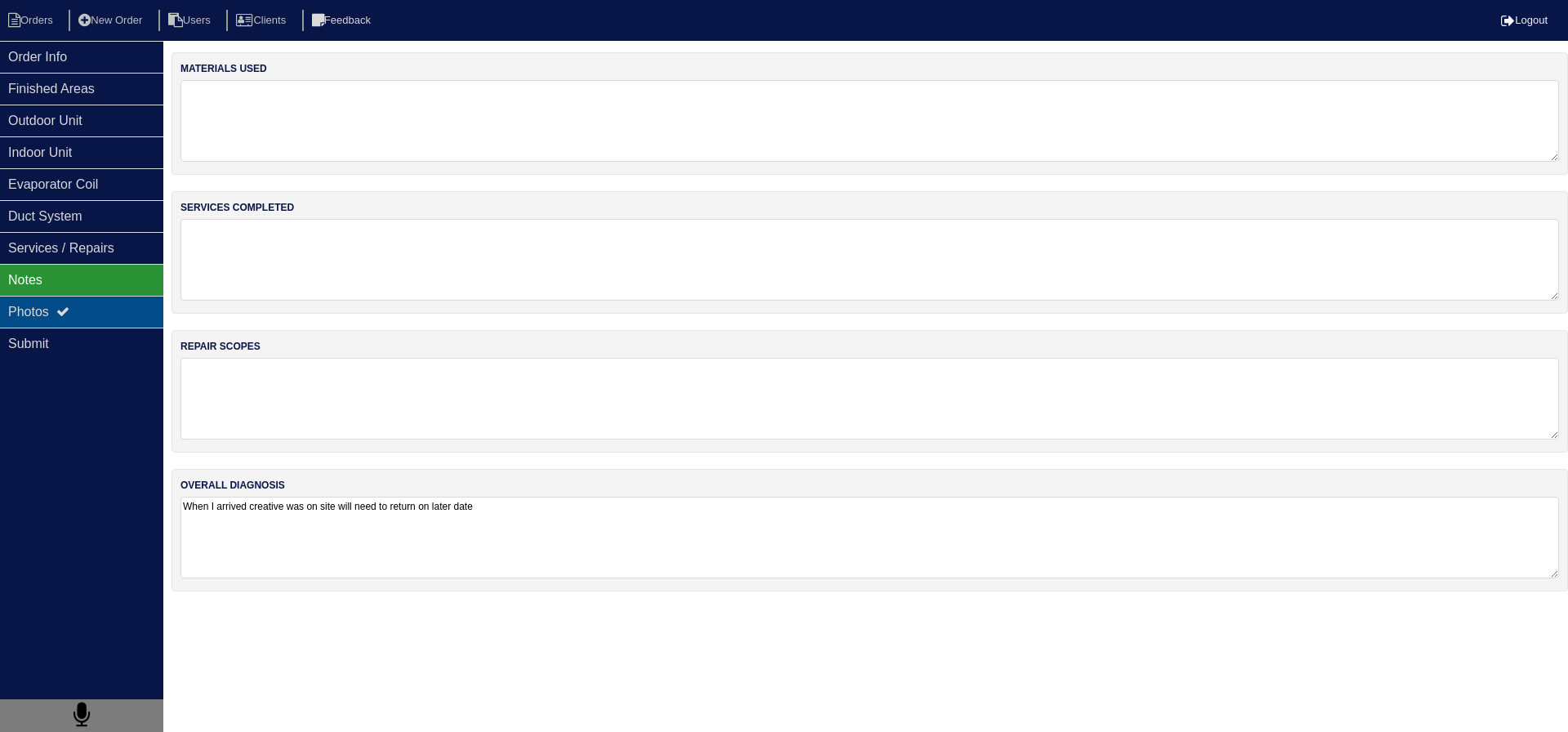
click at [118, 304] on div "Photos" at bounding box center [81, 311] width 163 height 32
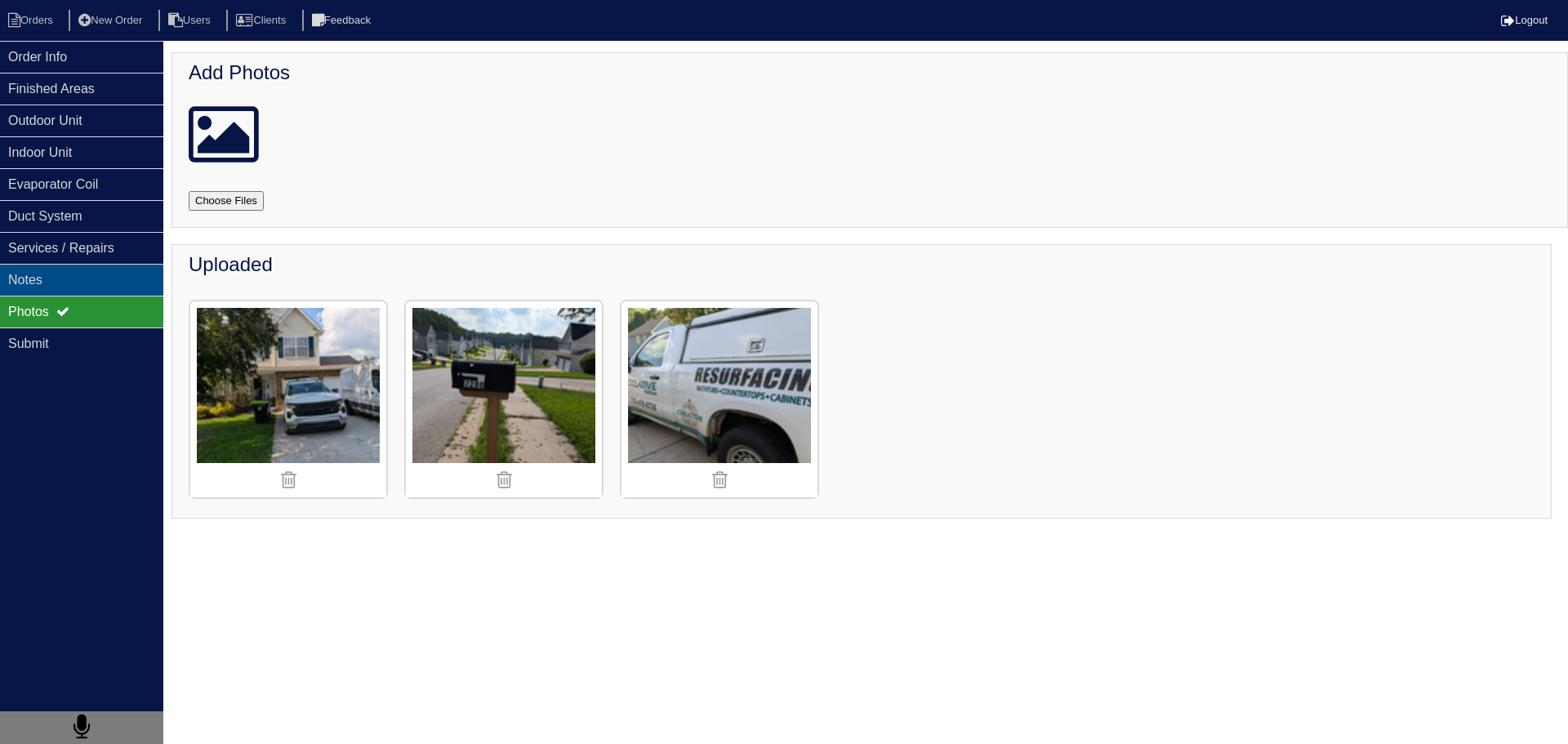
click at [101, 290] on div "Notes" at bounding box center [81, 279] width 163 height 32
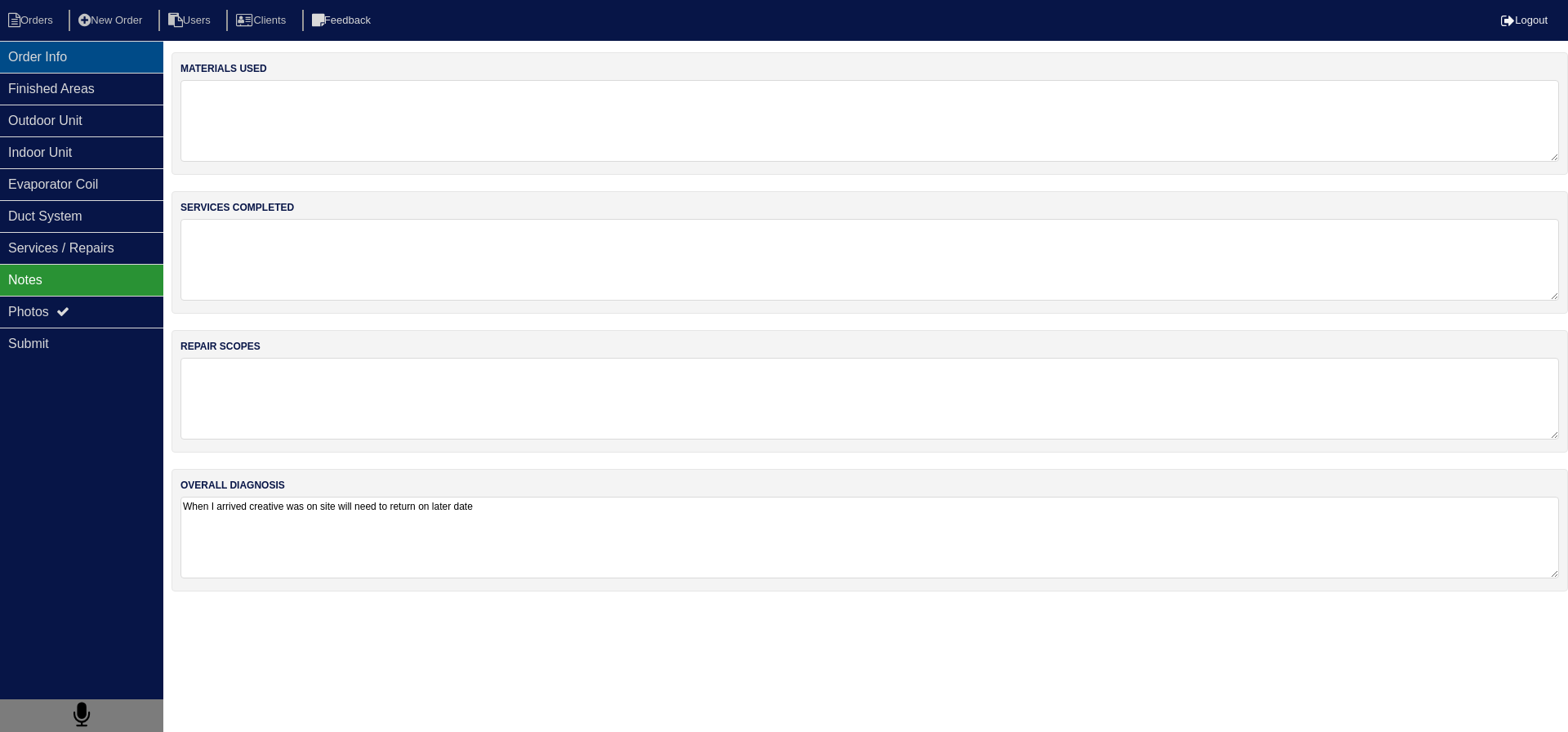
click at [63, 62] on div "Order Info" at bounding box center [81, 56] width 163 height 32
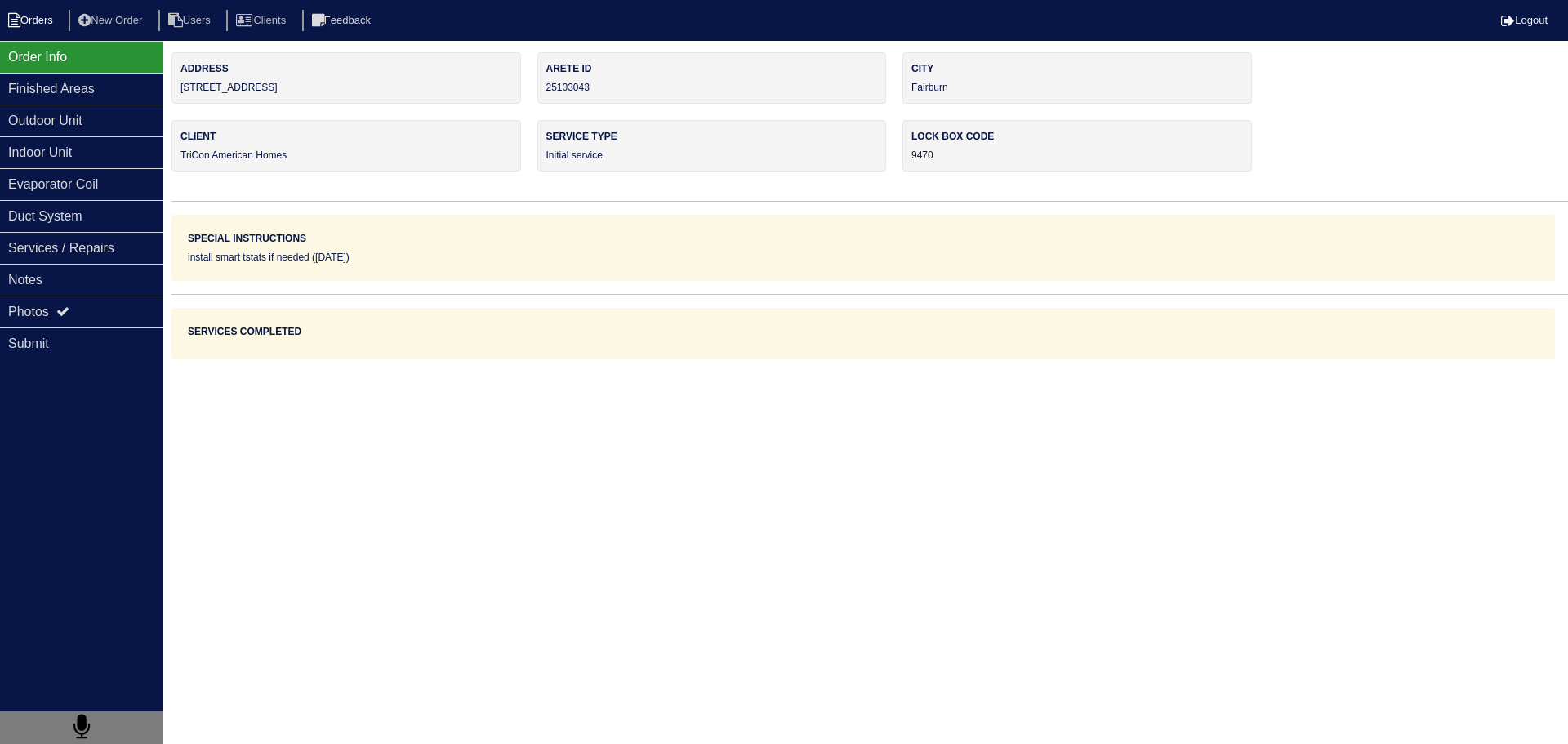
click at [41, 27] on li "Orders" at bounding box center [33, 20] width 66 height 22
select select "15"
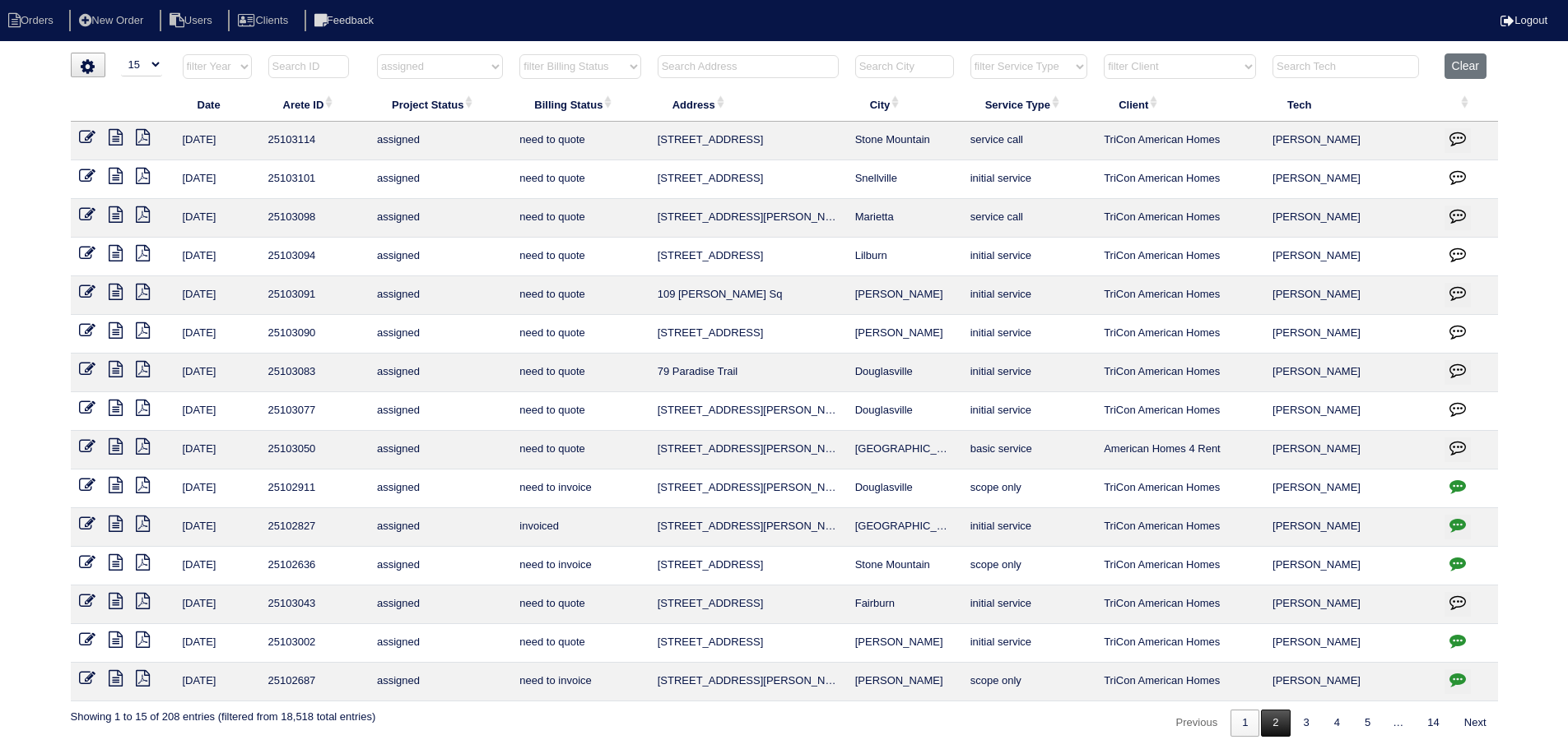
click at [1267, 720] on link "2" at bounding box center [1274, 723] width 29 height 27
select select "assigned"
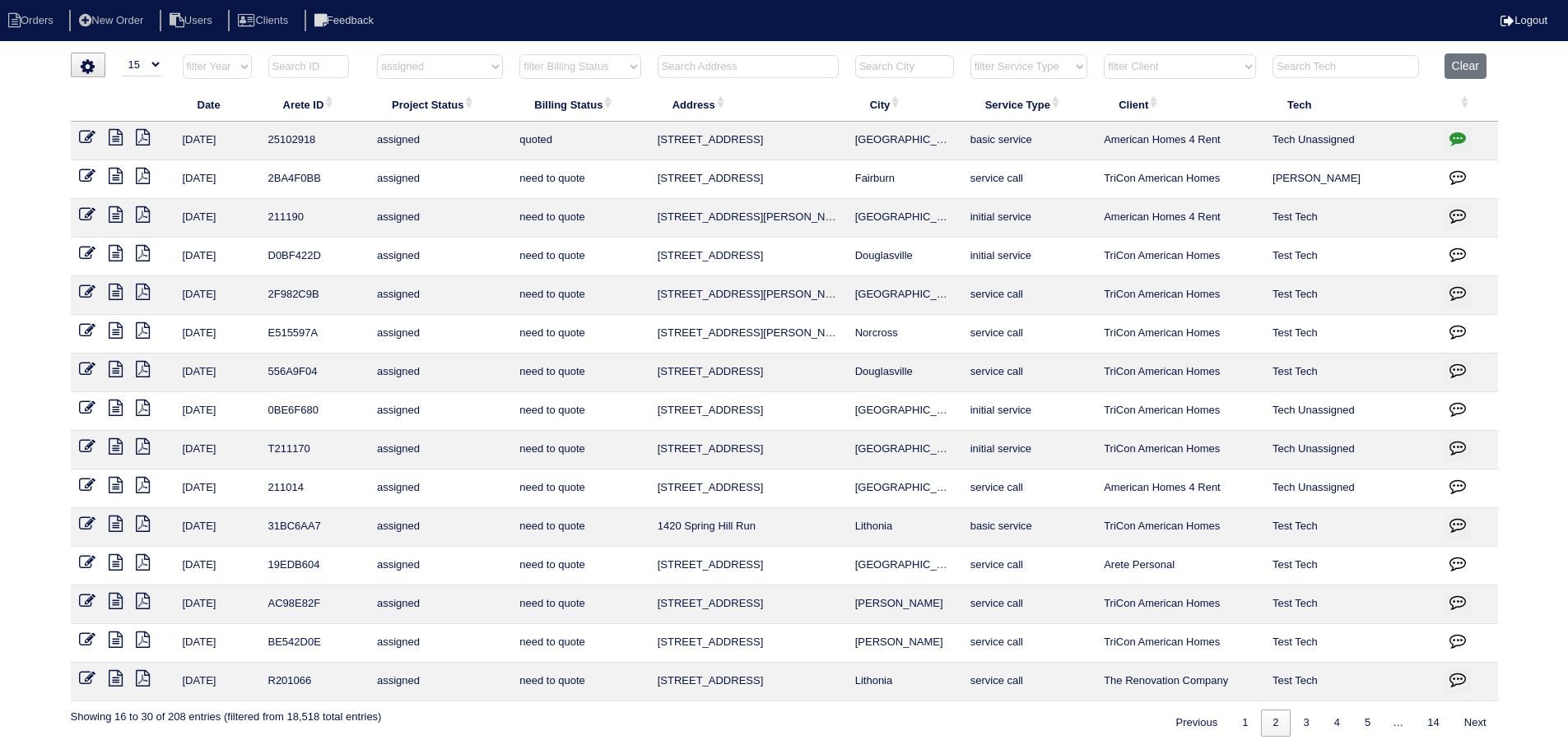
click at [1455, 139] on icon "button" at bounding box center [1457, 138] width 17 height 17
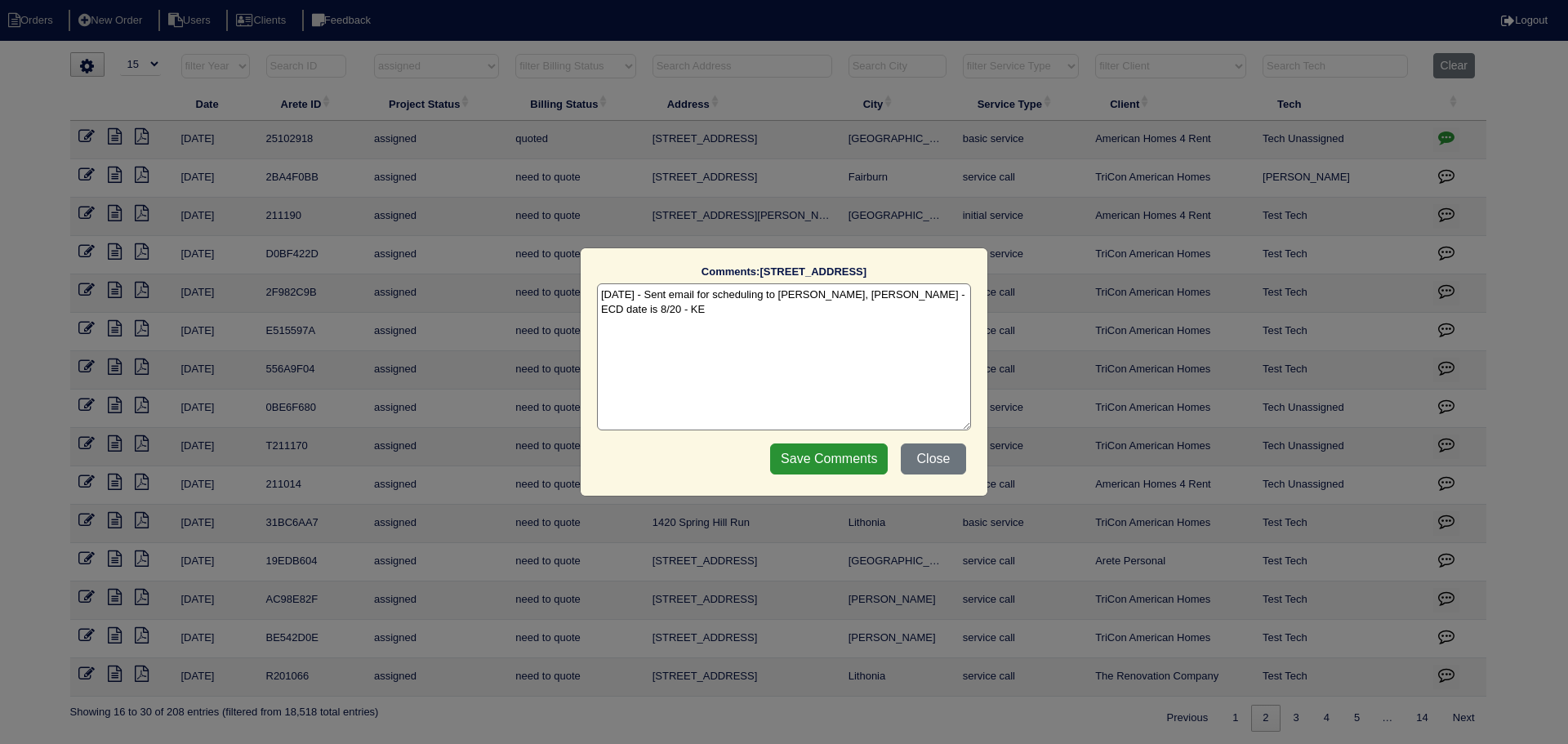
click at [1444, 138] on div "Comments: 4107 Springridge Ct The comments on file have changed since you start…" at bounding box center [784, 372] width 1568 height 744
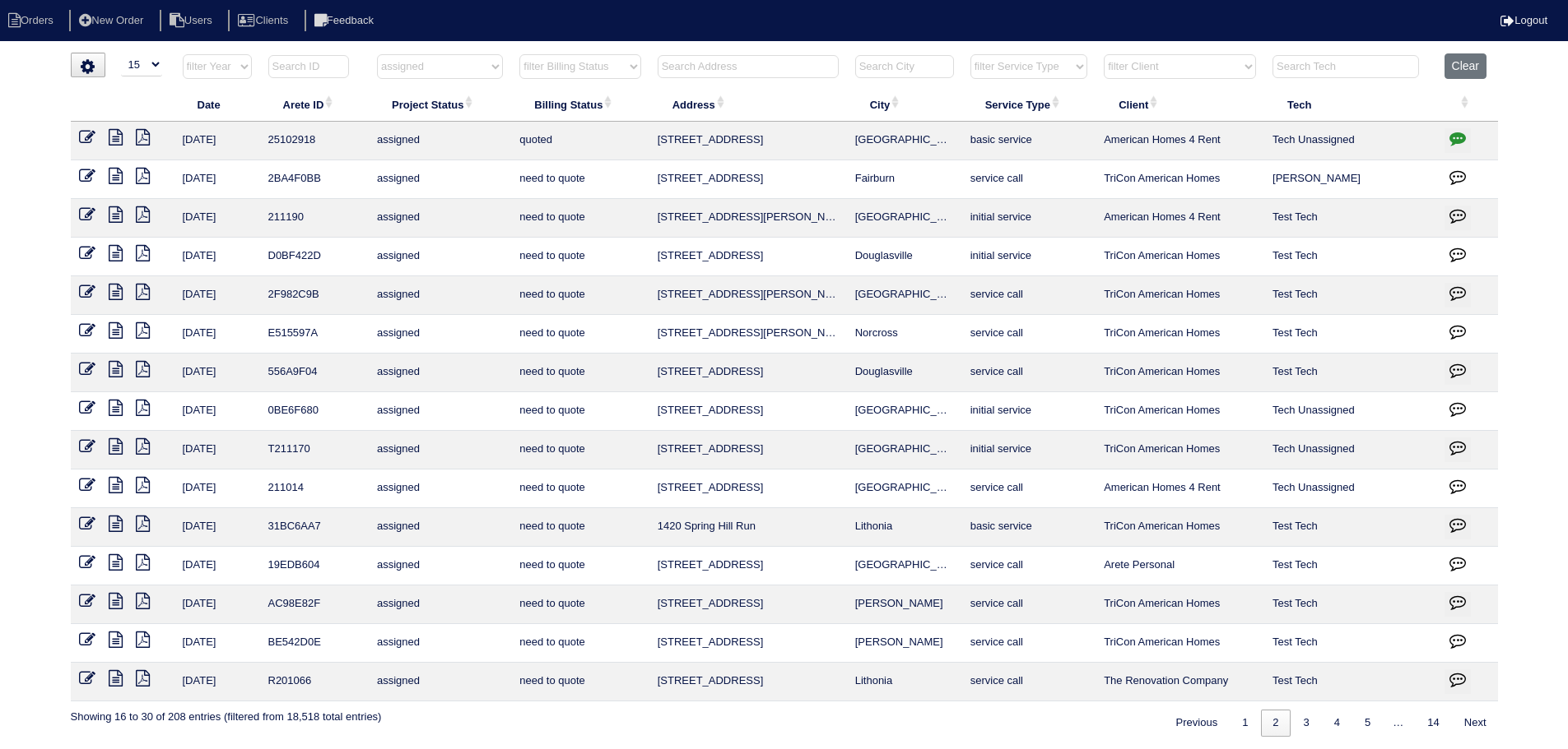
click at [120, 134] on icon at bounding box center [115, 137] width 14 height 17
click at [80, 132] on icon at bounding box center [86, 137] width 17 height 17
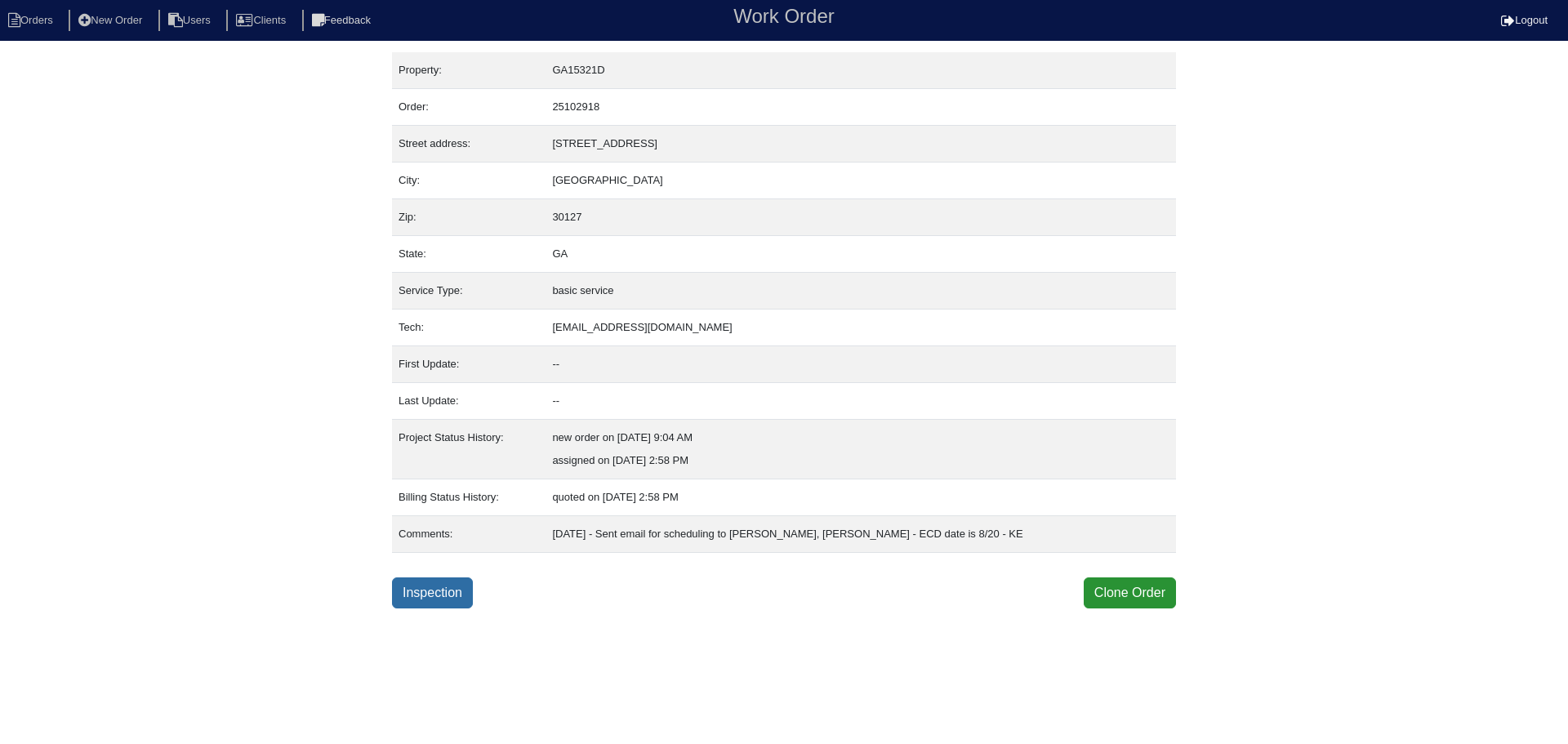
click at [442, 591] on link "Inspection" at bounding box center [432, 593] width 81 height 31
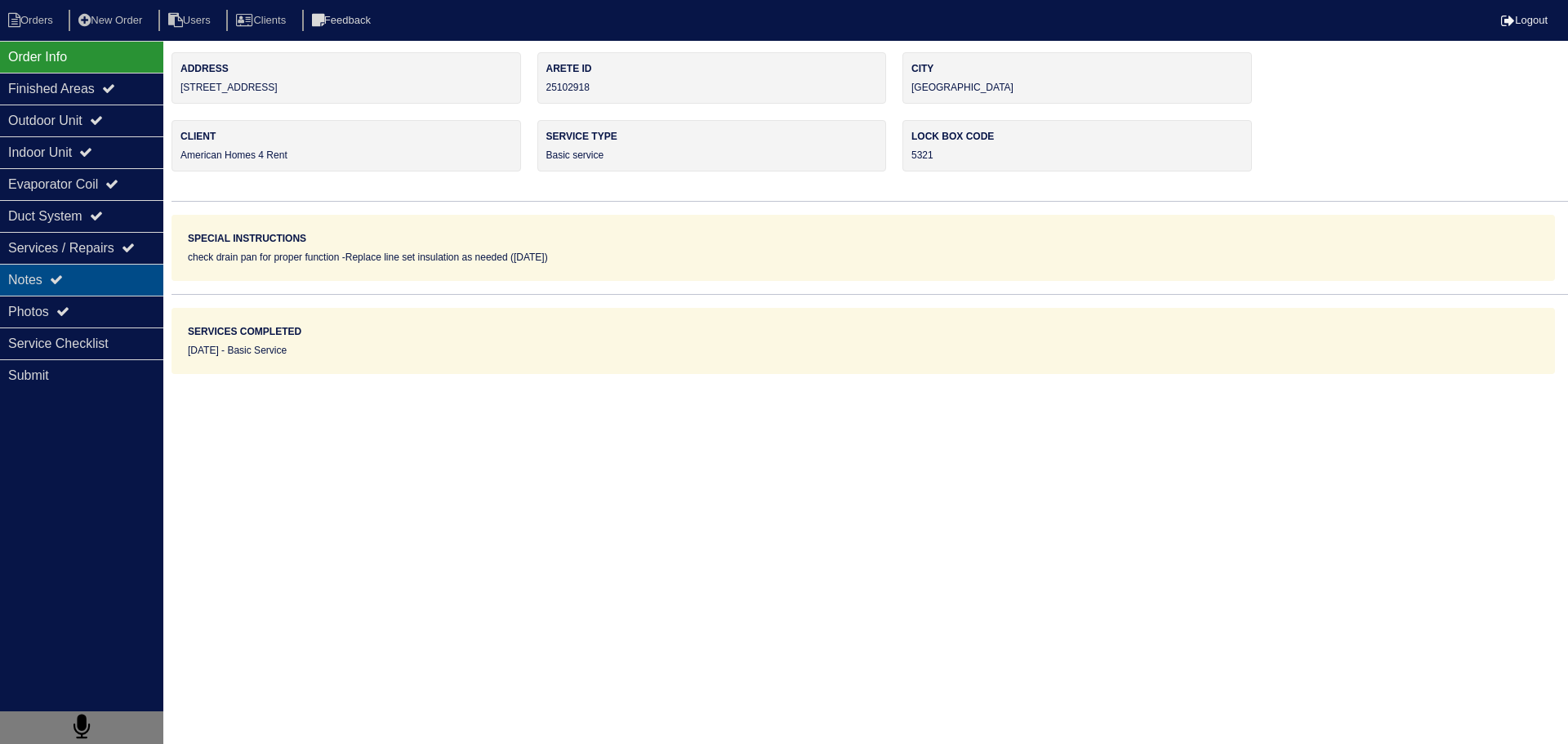
click at [94, 294] on div "Notes" at bounding box center [81, 279] width 163 height 32
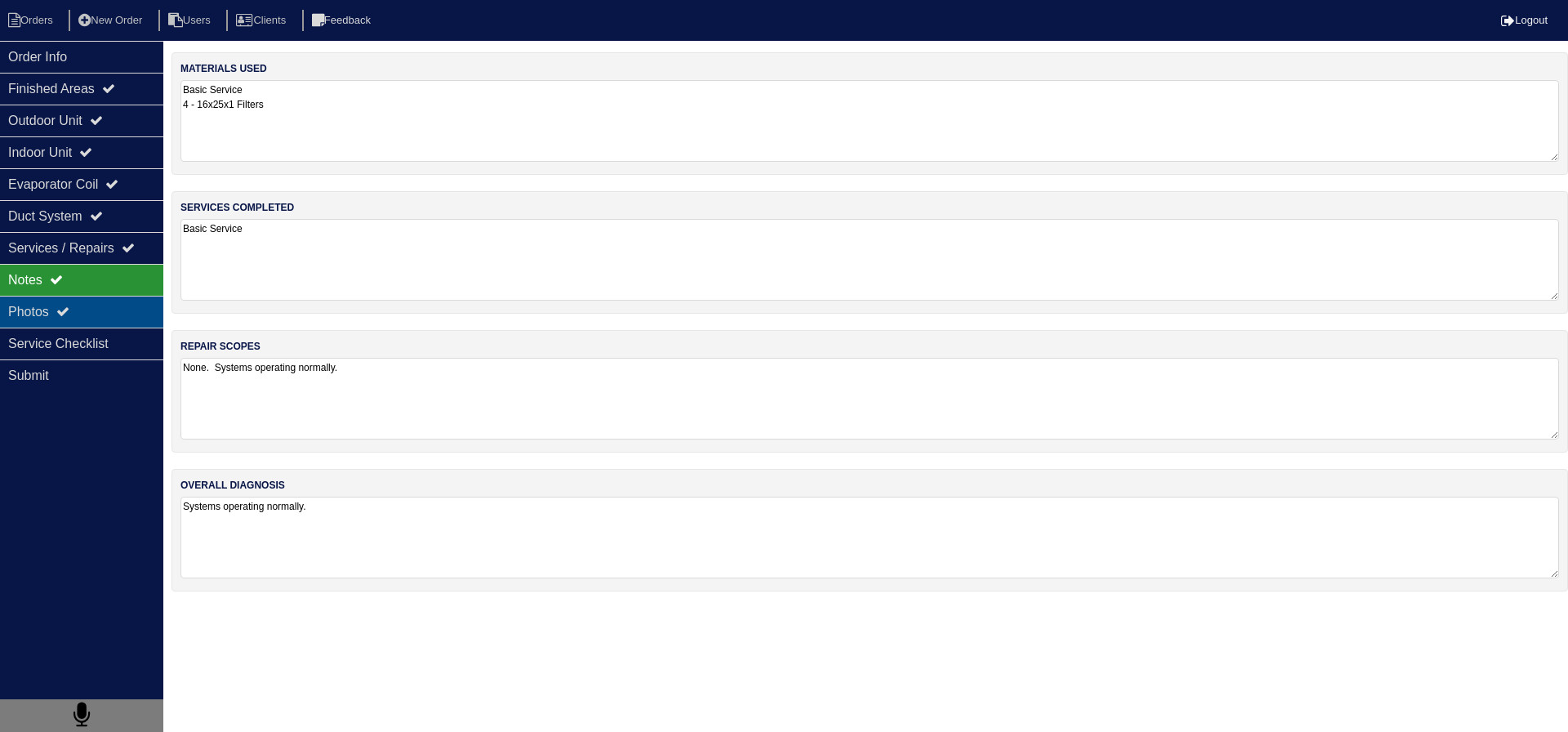
click at [92, 310] on div "Photos" at bounding box center [81, 311] width 163 height 32
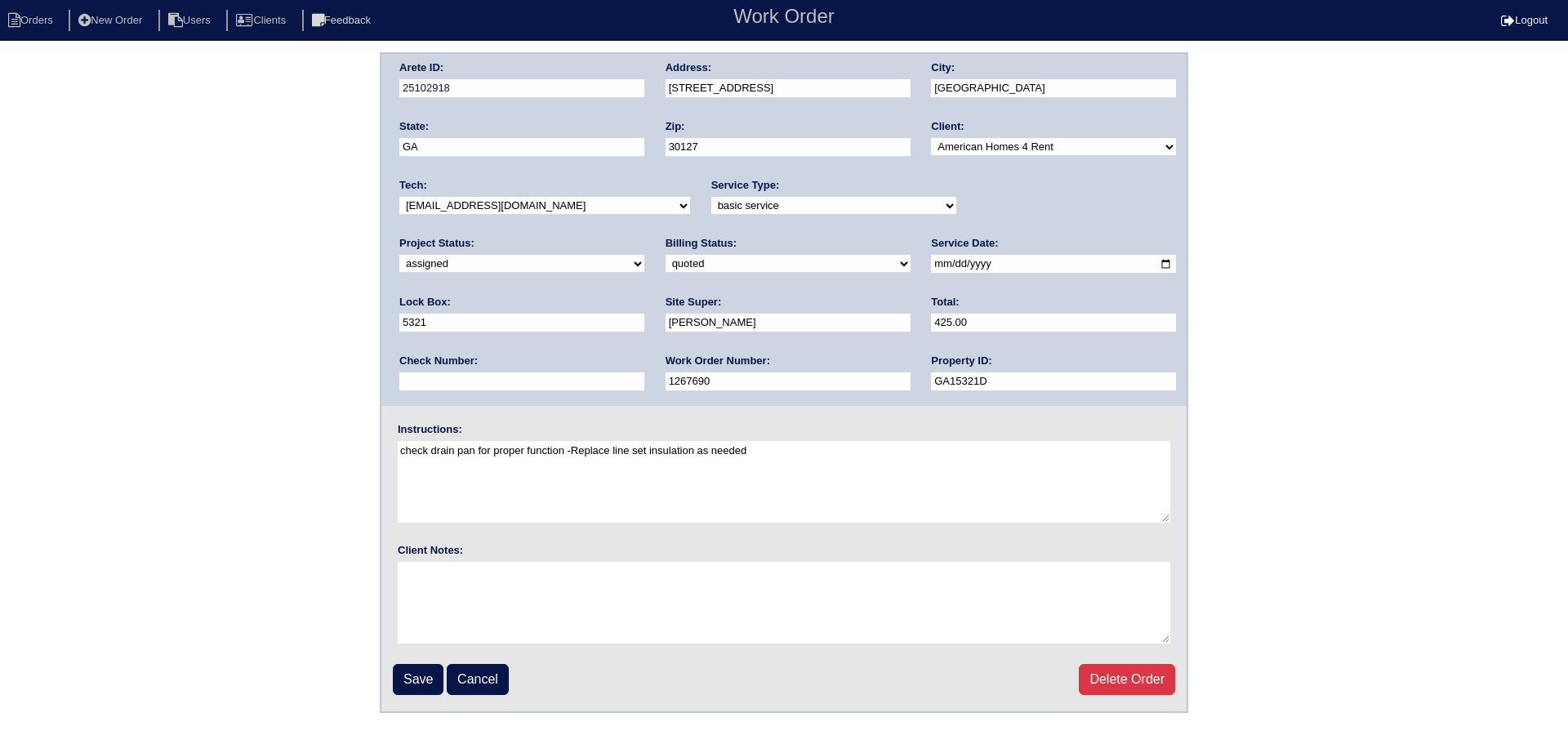
click at [644, 236] on div "Project Status: new order assigned in progress field complete need to schedule …" at bounding box center [522, 258] width 245 height 45
click at [644, 255] on select "new order assigned in progress field complete need to schedule admin review arc…" at bounding box center [522, 264] width 245 height 18
select select "field complete"
click at [644, 255] on select "new order assigned in progress field complete need to schedule admin review arc…" at bounding box center [522, 264] width 245 height 18
click at [411, 691] on input "Save" at bounding box center [418, 680] width 50 height 31
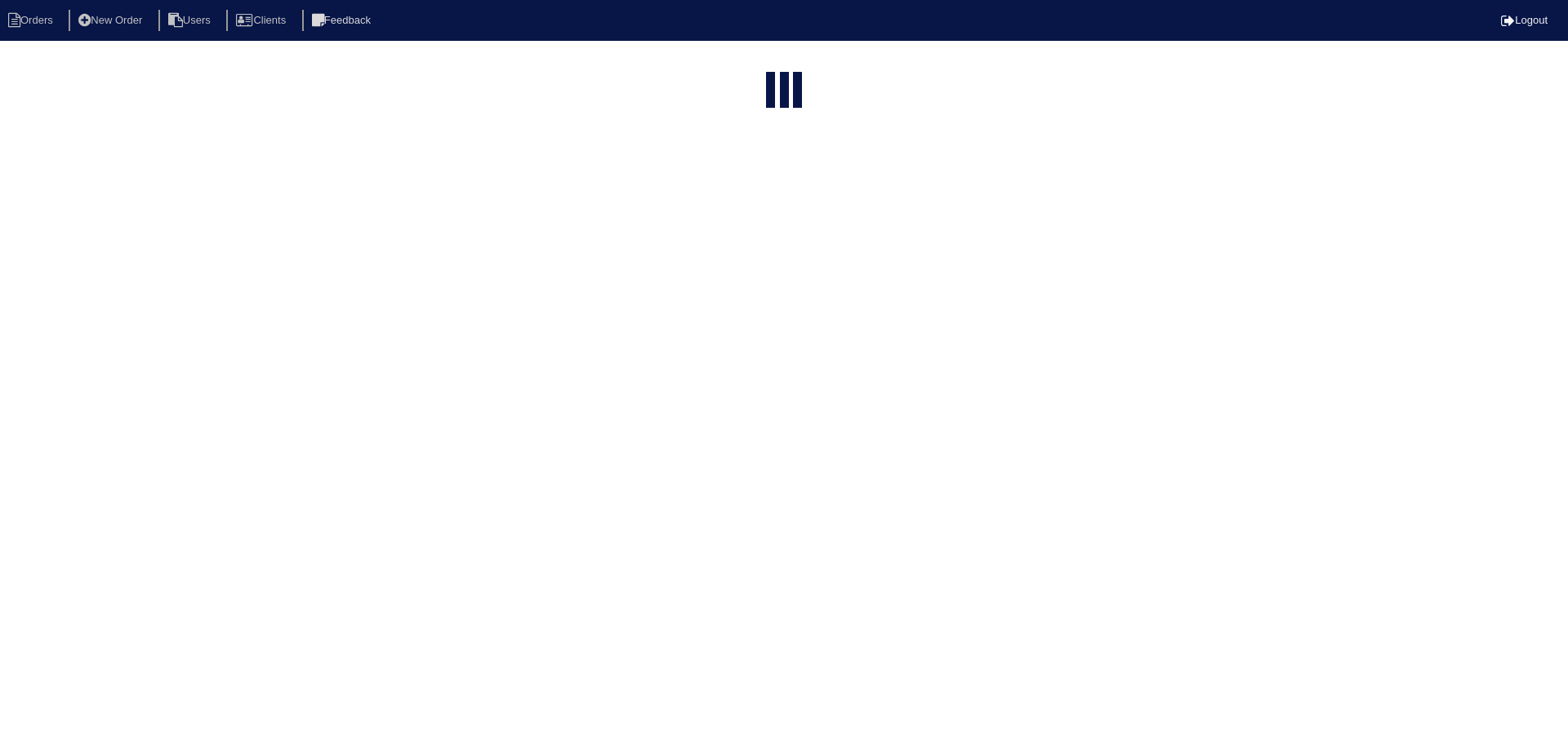
select select "15"
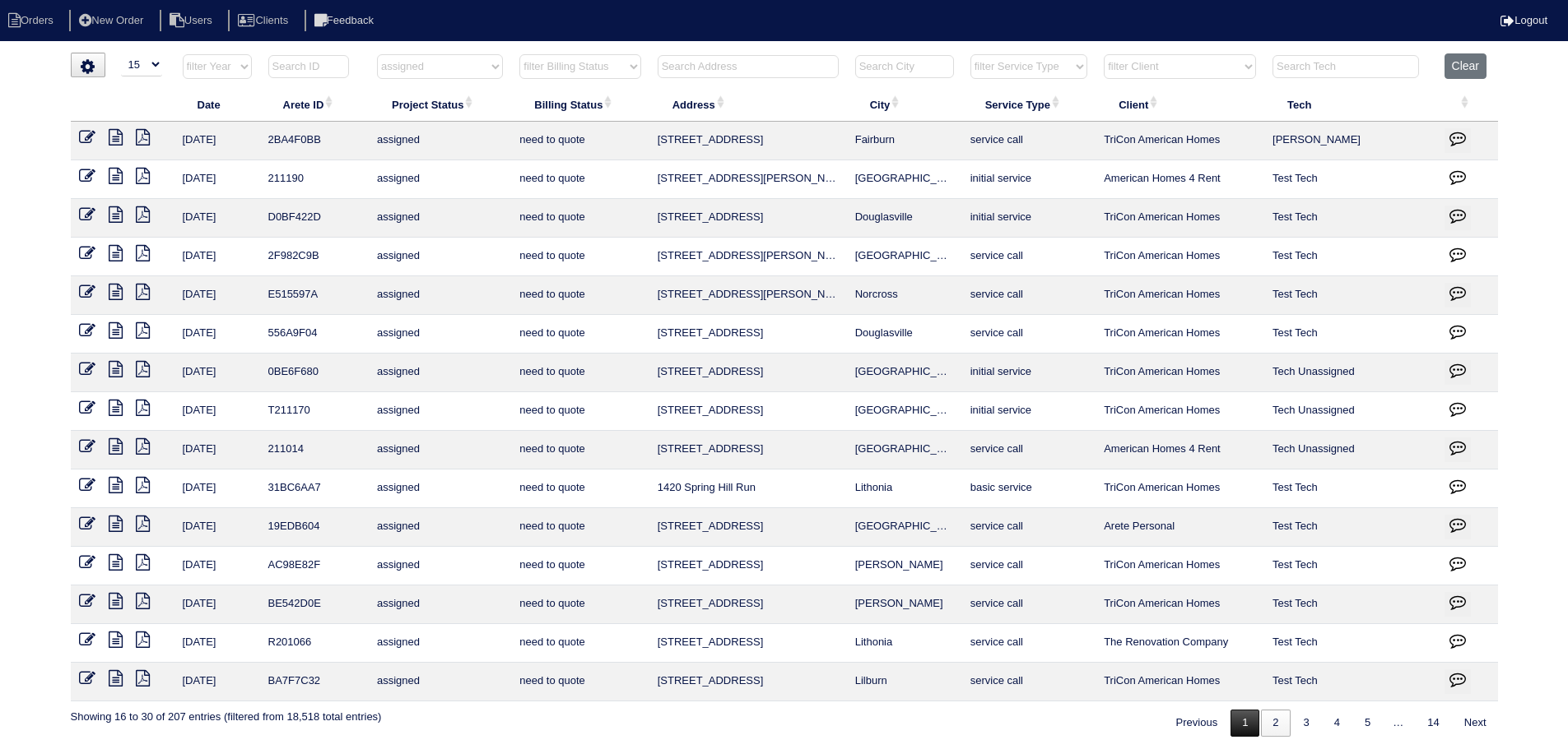
click at [1240, 720] on link "1" at bounding box center [1244, 723] width 29 height 27
select select "assigned"
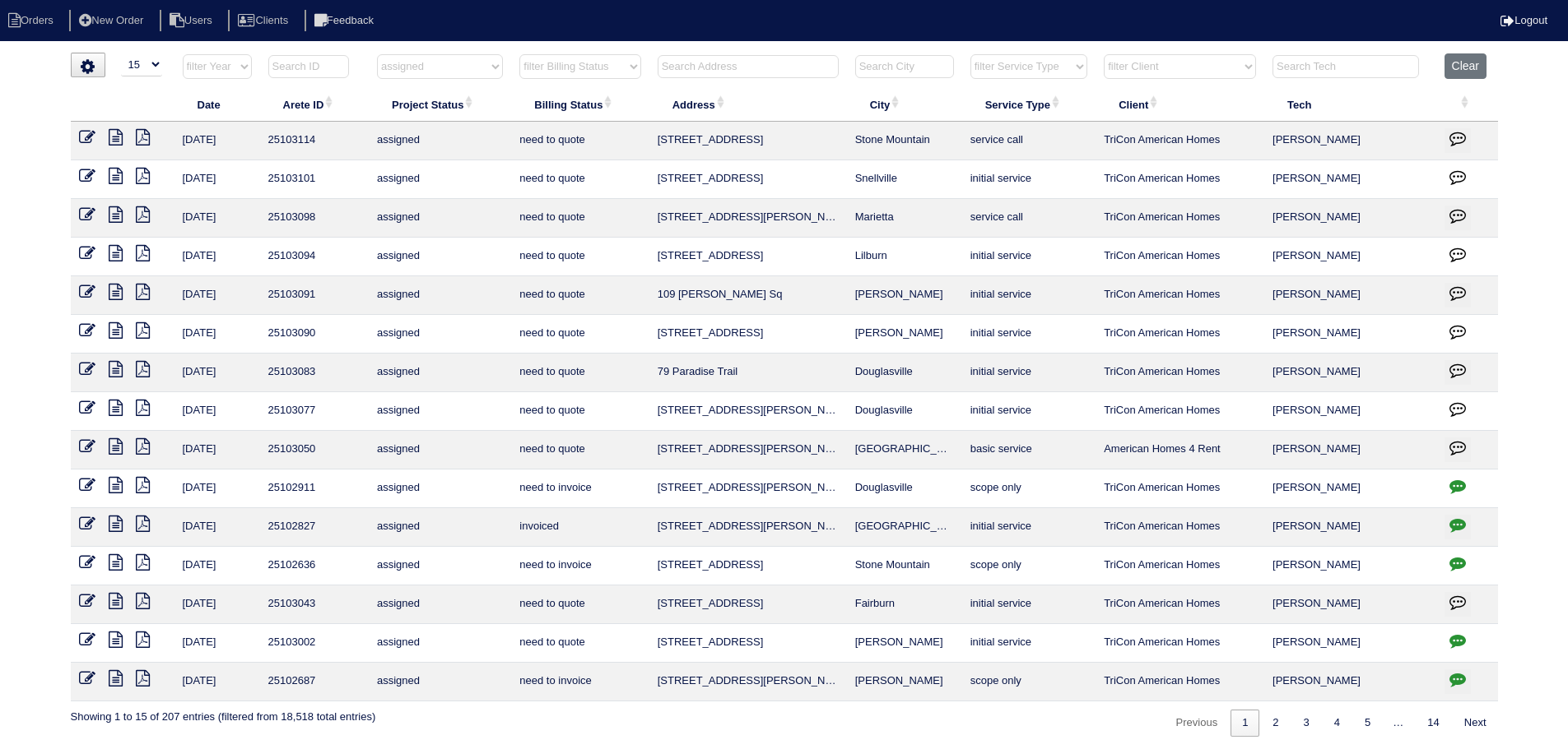
click at [81, 683] on icon at bounding box center [86, 678] width 17 height 17
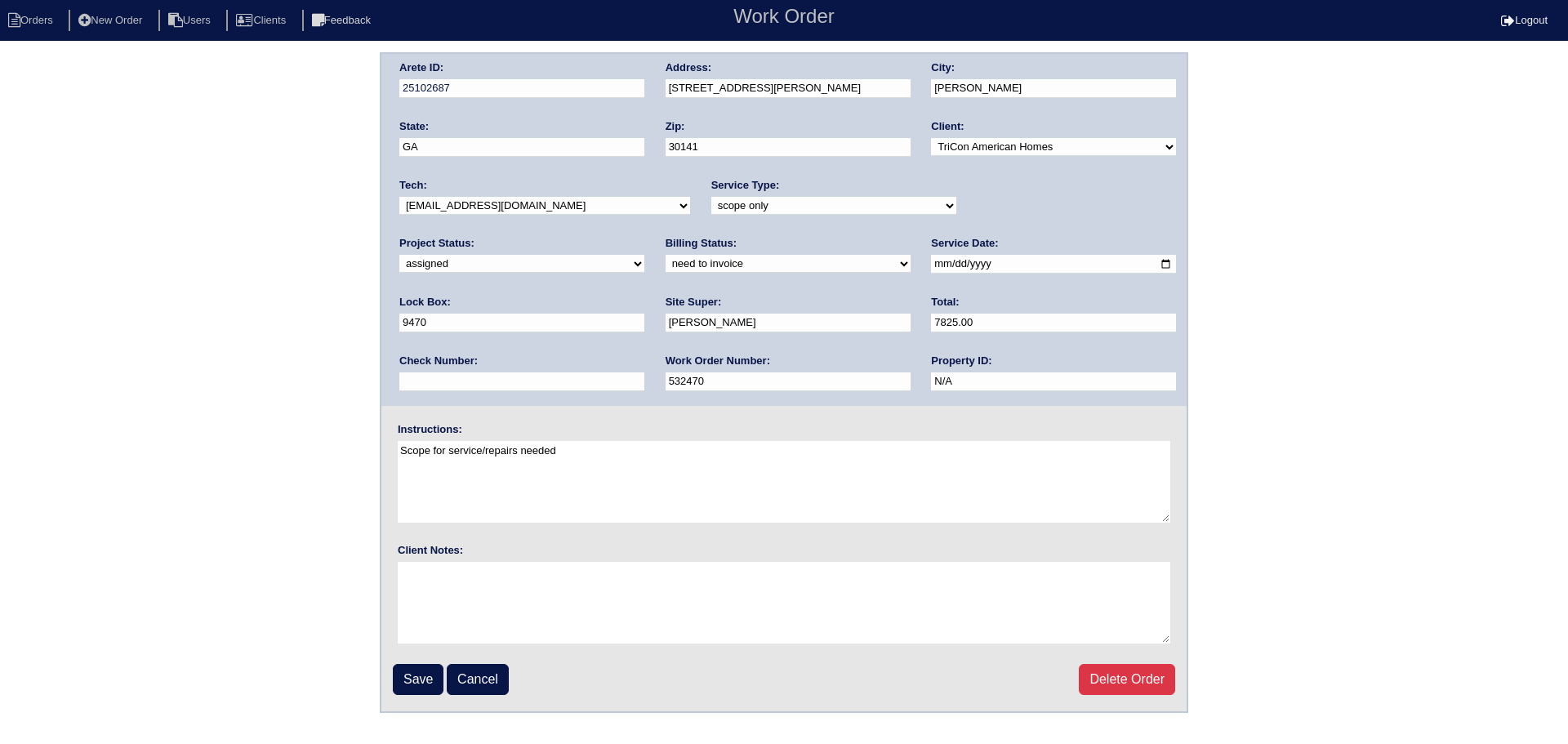
click at [644, 255] on select "new order assigned in progress field complete need to schedule admin review arc…" at bounding box center [522, 264] width 245 height 18
select select "completed"
click at [644, 255] on select "new order assigned in progress field complete need to schedule admin review arc…" at bounding box center [522, 264] width 245 height 18
click at [407, 680] on input "Save" at bounding box center [418, 680] width 50 height 31
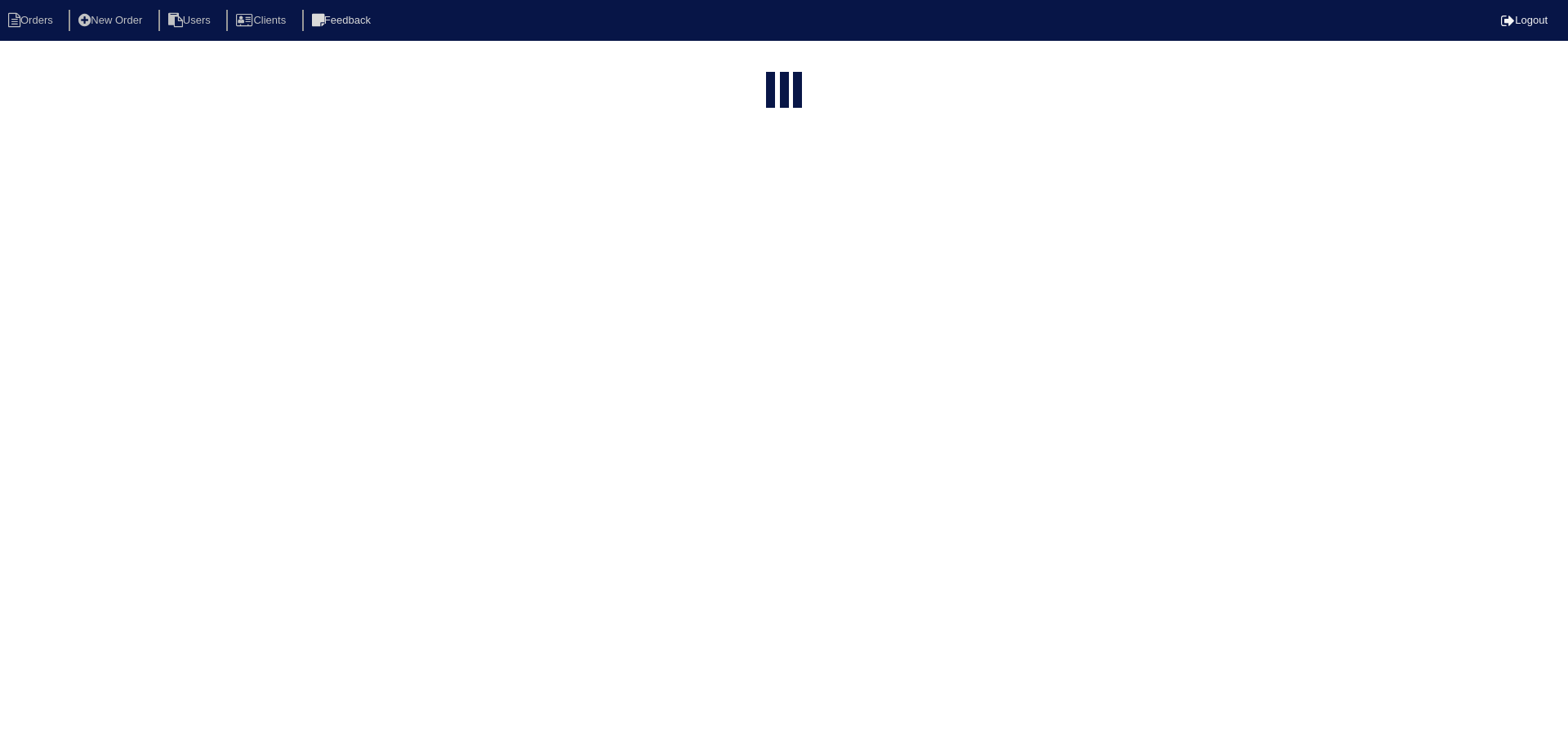
select select "15"
select select "assigned"
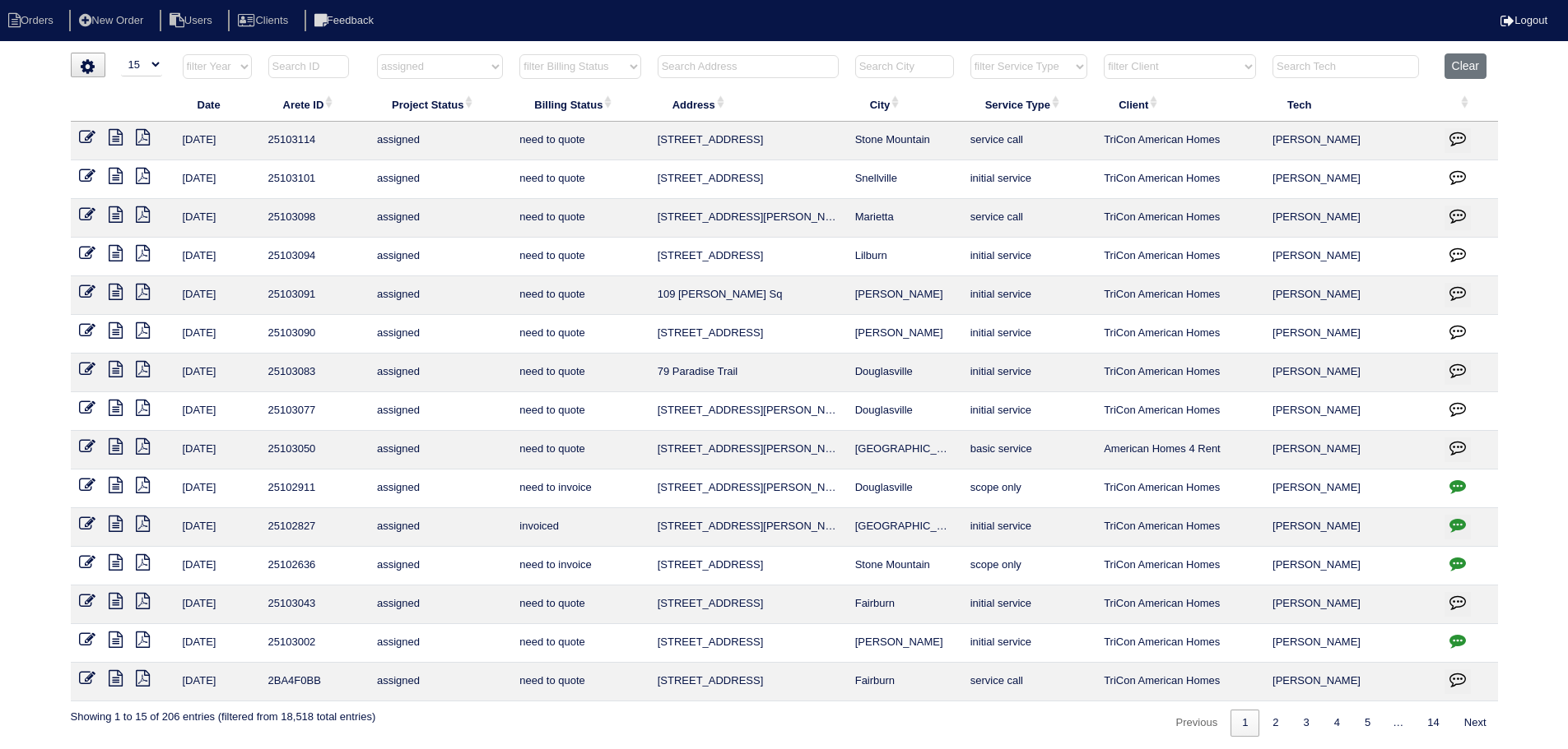
click at [1456, 638] on icon "button" at bounding box center [1457, 640] width 17 height 17
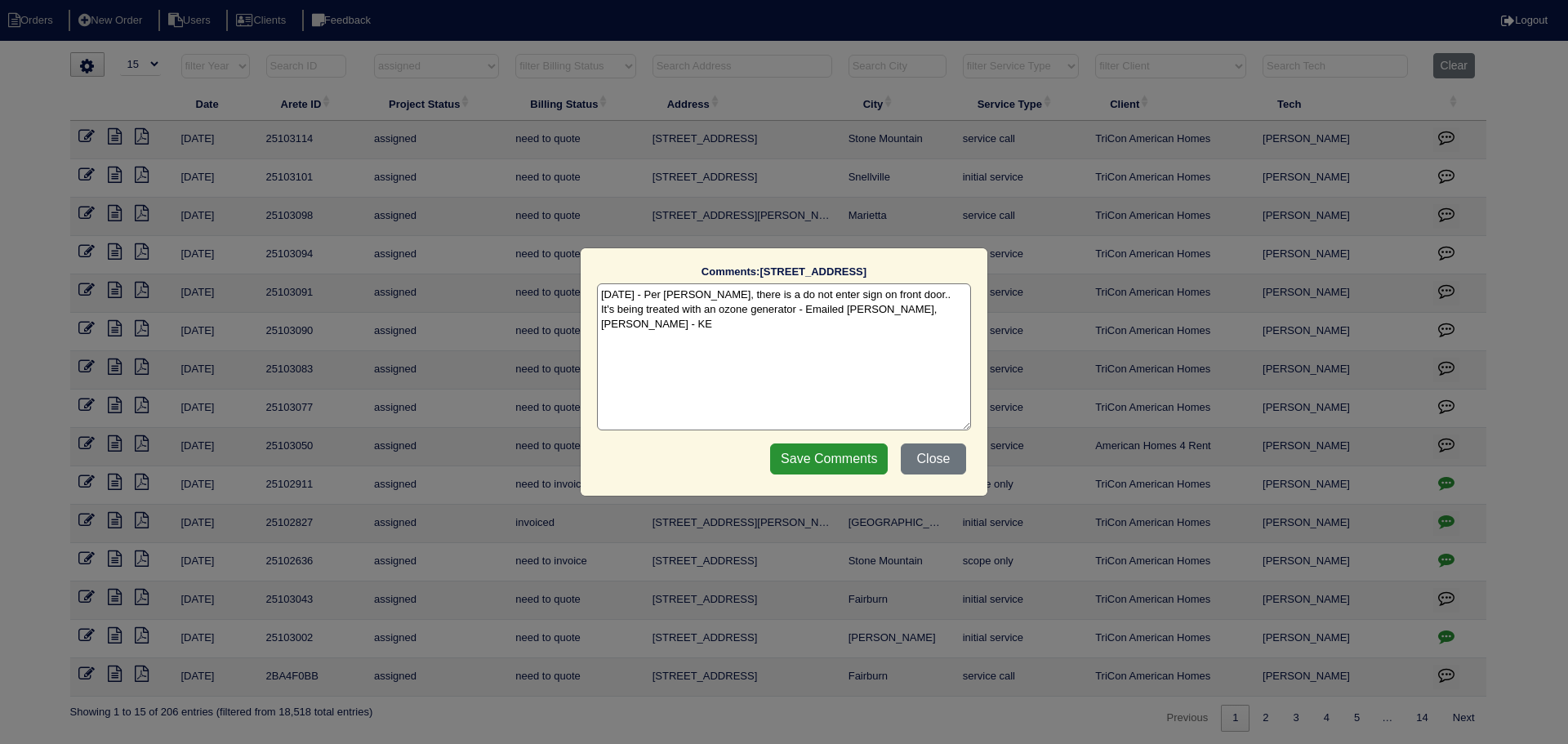
click at [1445, 634] on div "Comments: [STREET_ADDRESS][PERSON_NAME] The comments on file have changed since…" at bounding box center [784, 372] width 1568 height 744
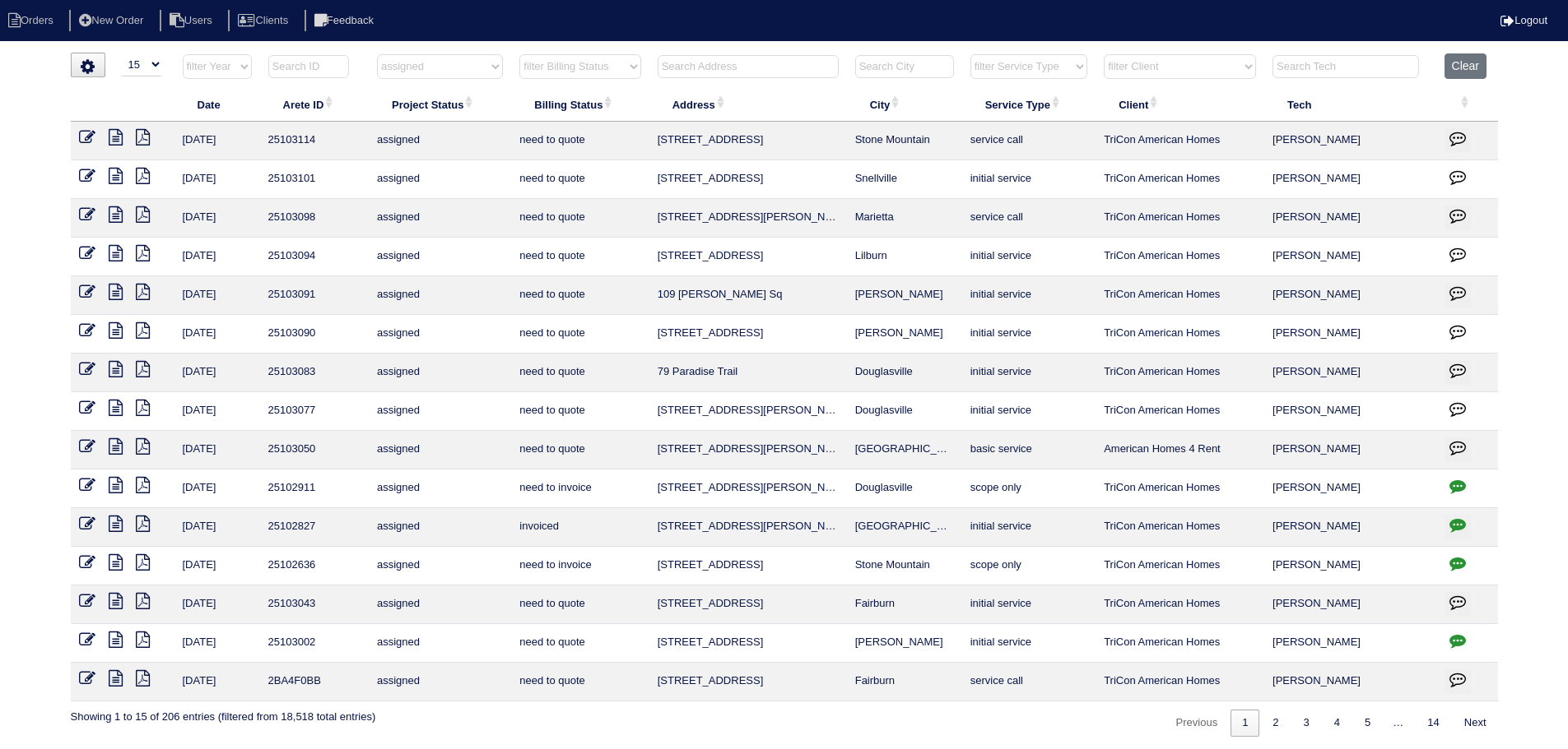
click at [446, 73] on select "filter Project Status -- Any Project Status -- new order assigned in progress f…" at bounding box center [439, 66] width 126 height 24
select select
click at [376, 54] on select "filter Project Status -- Any Project Status -- new order assigned in progress f…" at bounding box center [439, 66] width 126 height 24
